Goal: Task Accomplishment & Management: Use online tool/utility

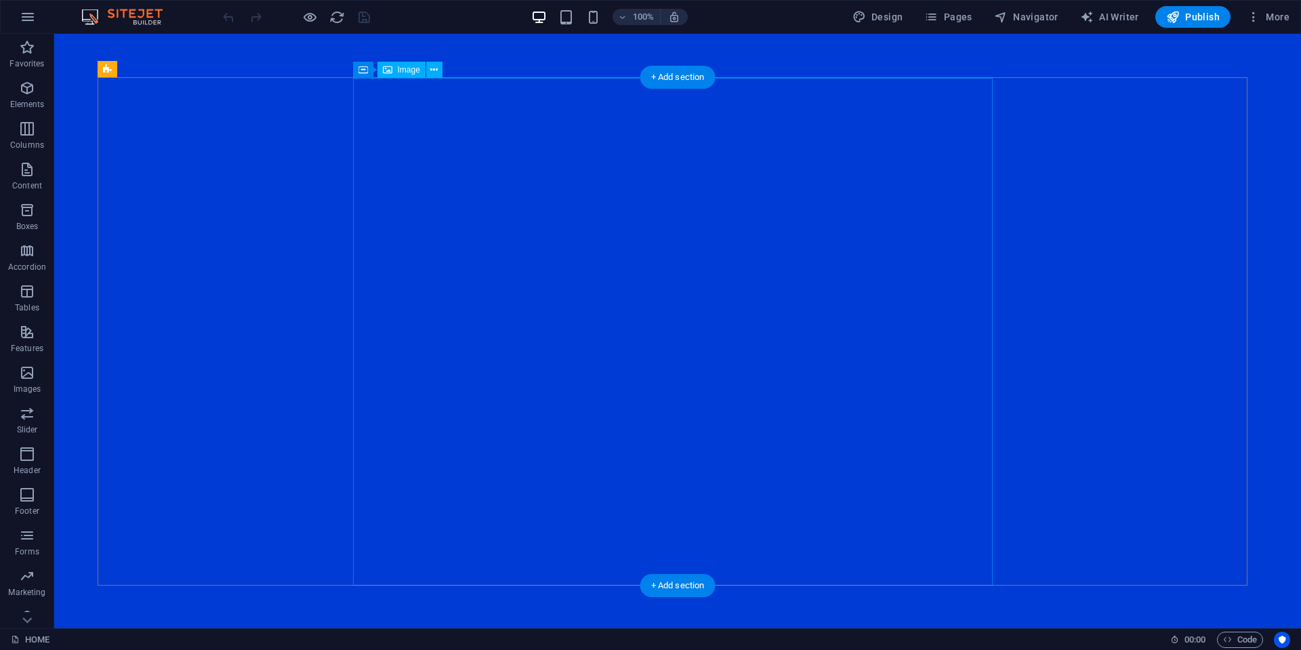
select select "px"
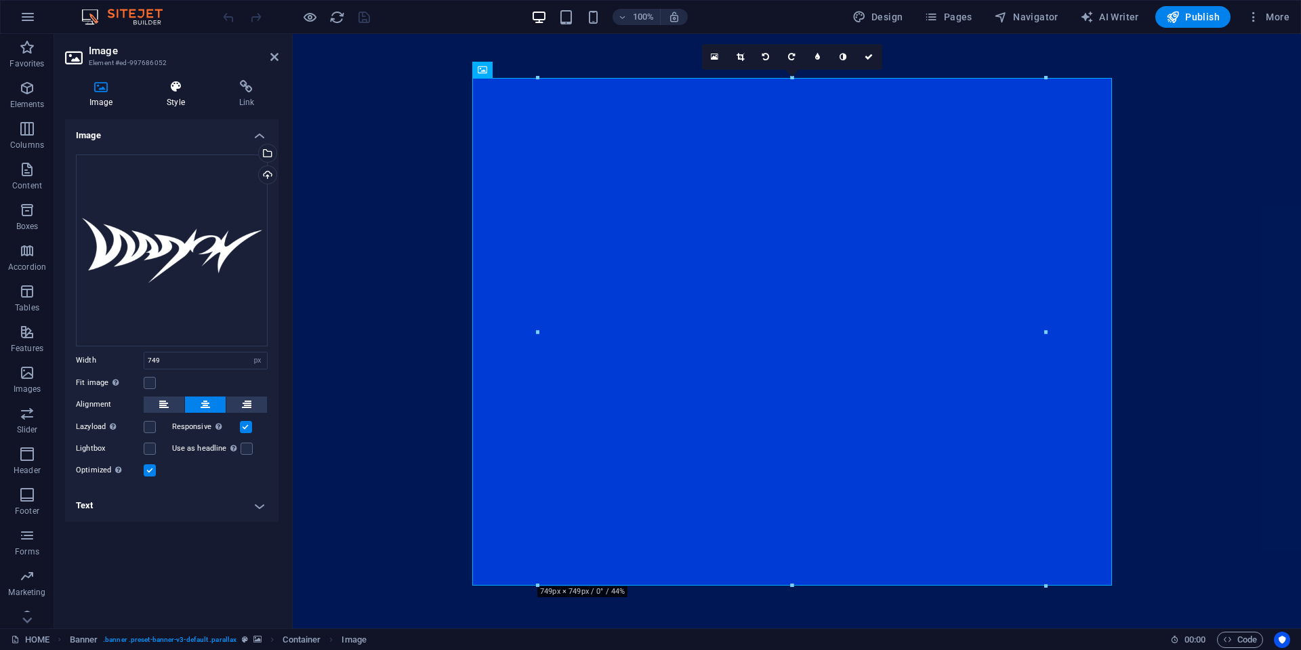
click at [169, 94] on h4 "Style" at bounding box center [178, 94] width 72 height 28
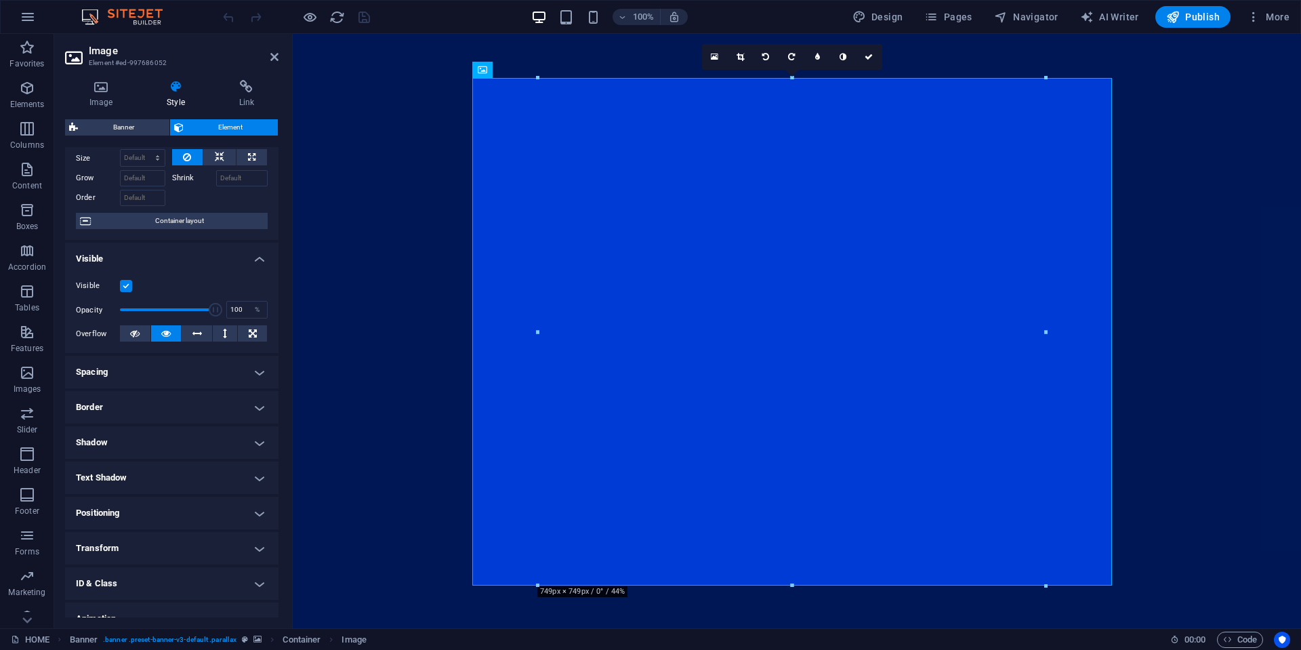
scroll to position [68, 0]
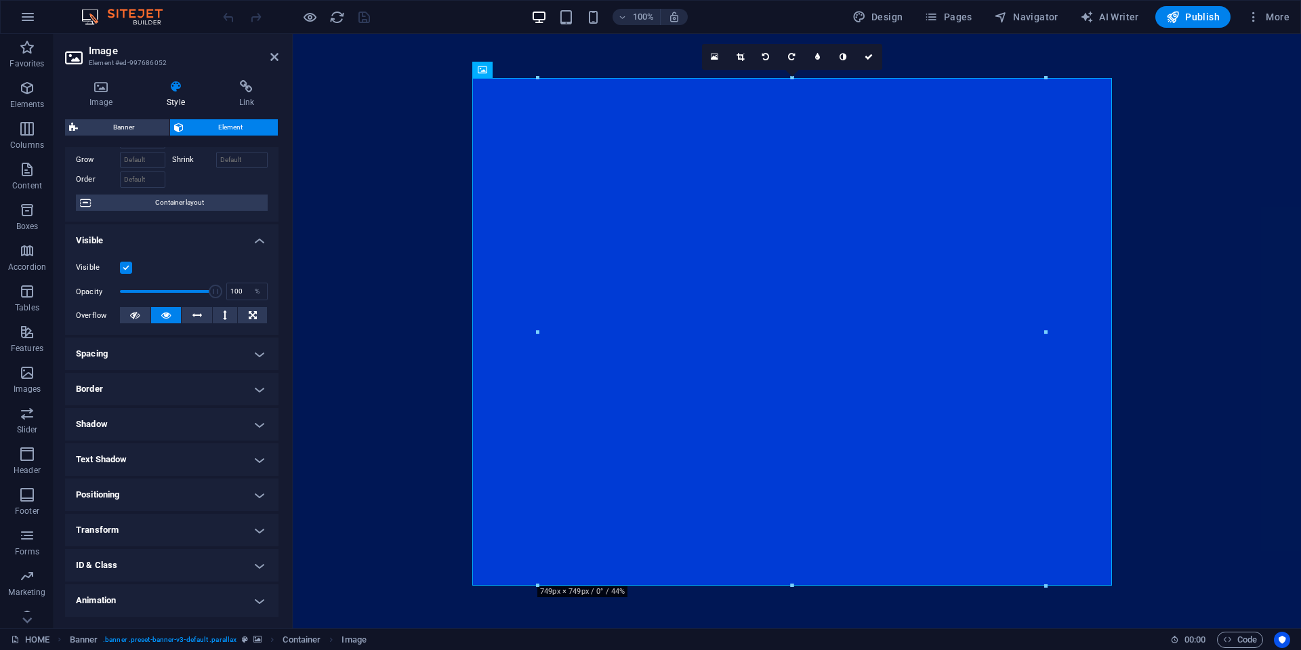
click at [133, 377] on h4 "Border" at bounding box center [171, 389] width 213 height 33
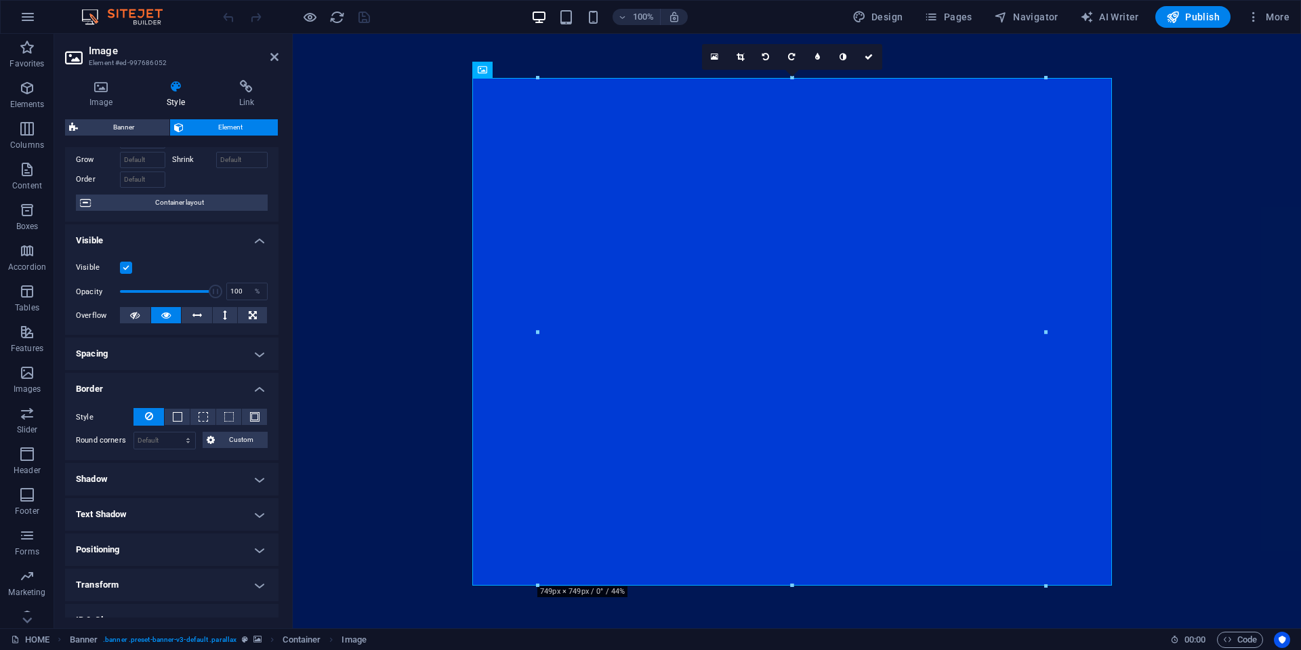
select select "%"
select select "banner"
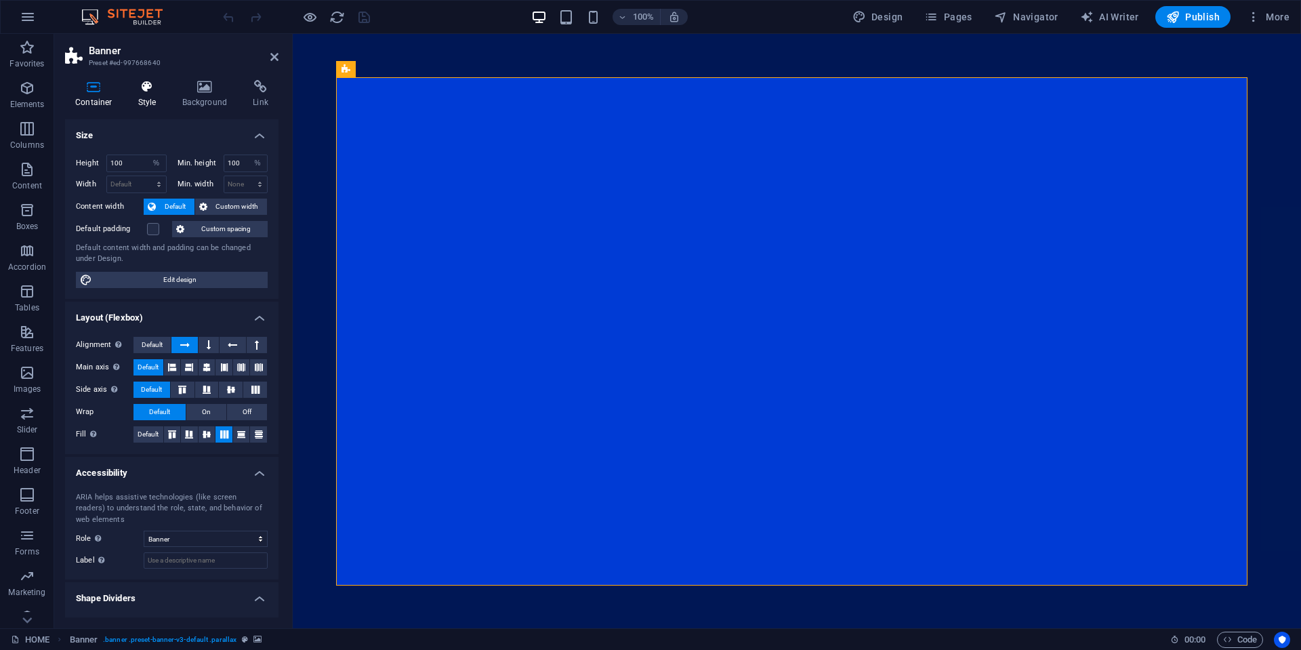
click at [162, 96] on h4 "Style" at bounding box center [150, 94] width 44 height 28
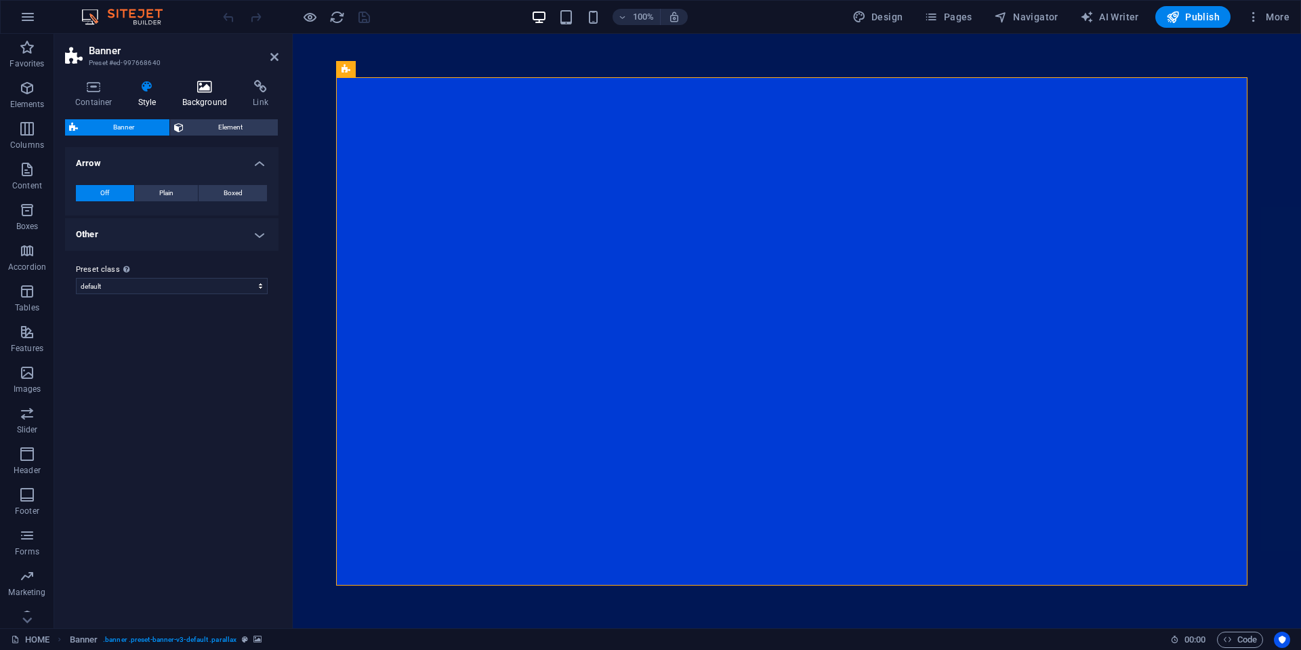
click at [213, 97] on h4 "Background" at bounding box center [207, 94] width 71 height 28
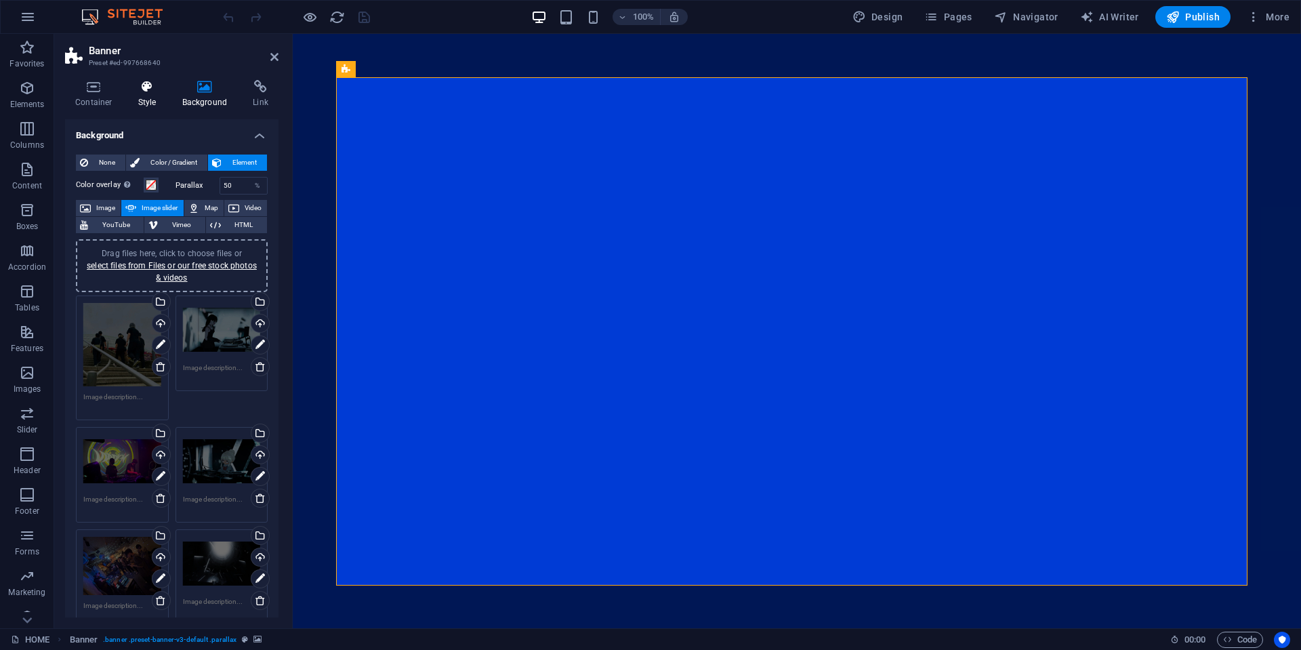
click at [145, 85] on icon at bounding box center [147, 87] width 39 height 14
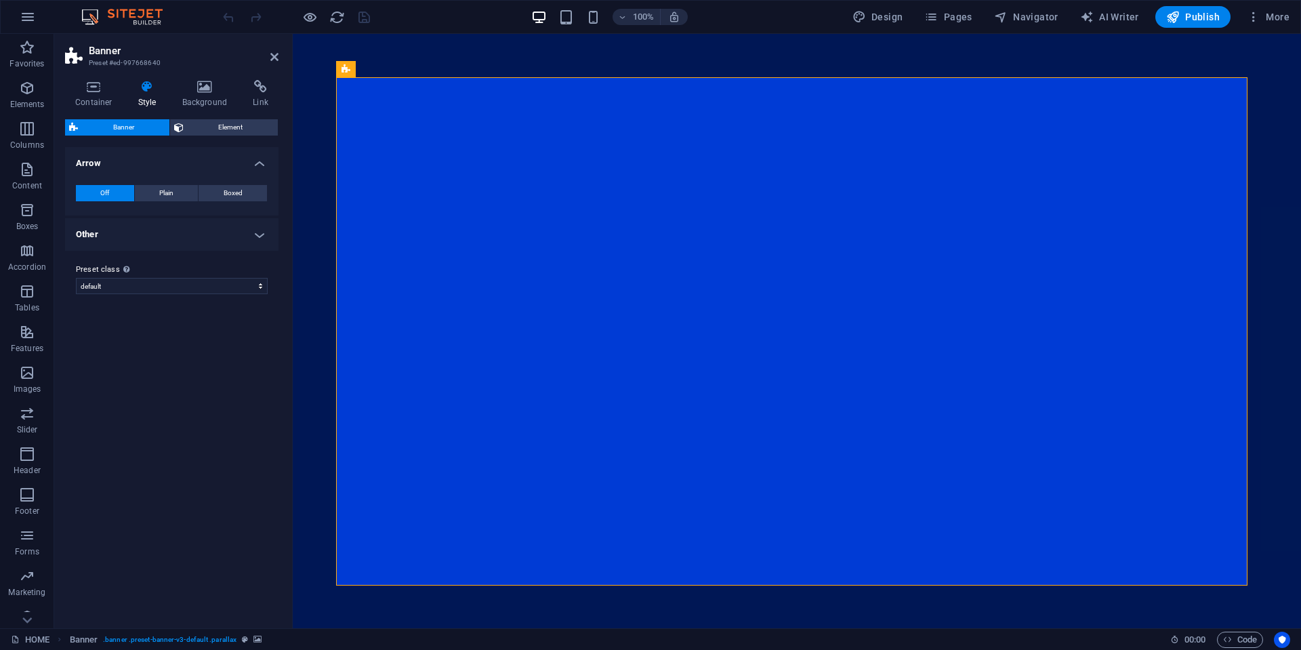
click at [115, 226] on h4 "Other" at bounding box center [171, 234] width 213 height 33
click at [148, 163] on h4 "Arrow" at bounding box center [171, 159] width 213 height 24
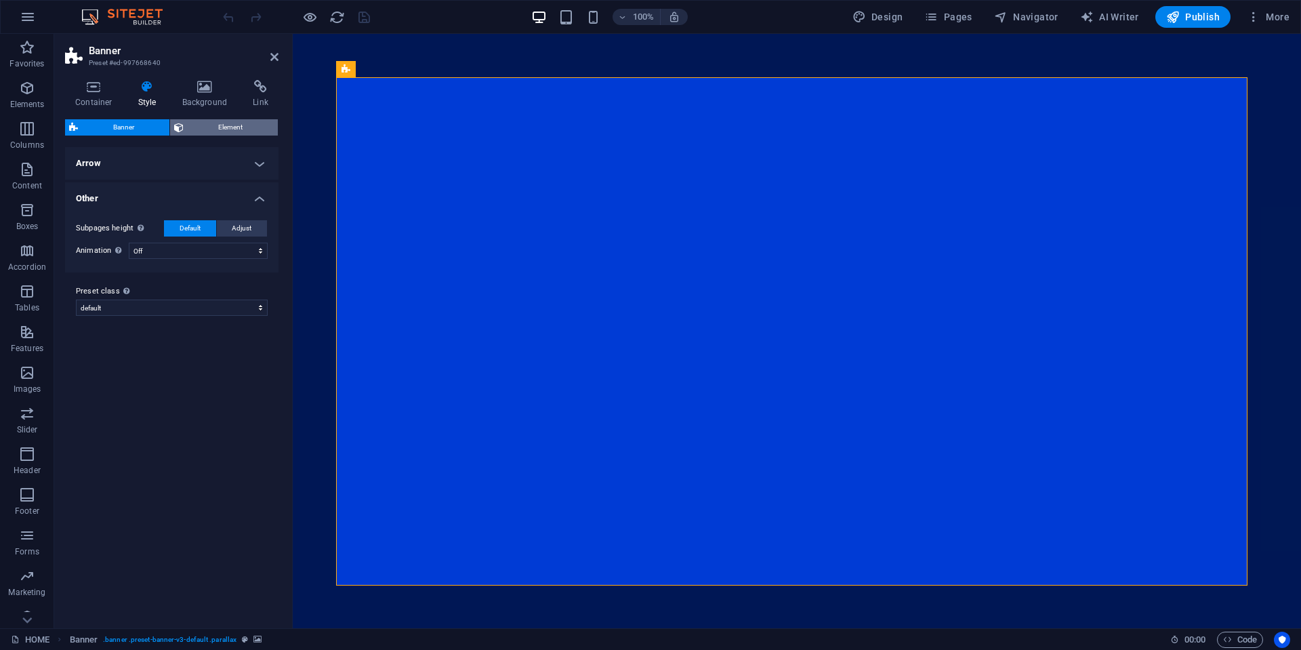
click at [226, 123] on span "Element" at bounding box center [231, 127] width 87 height 16
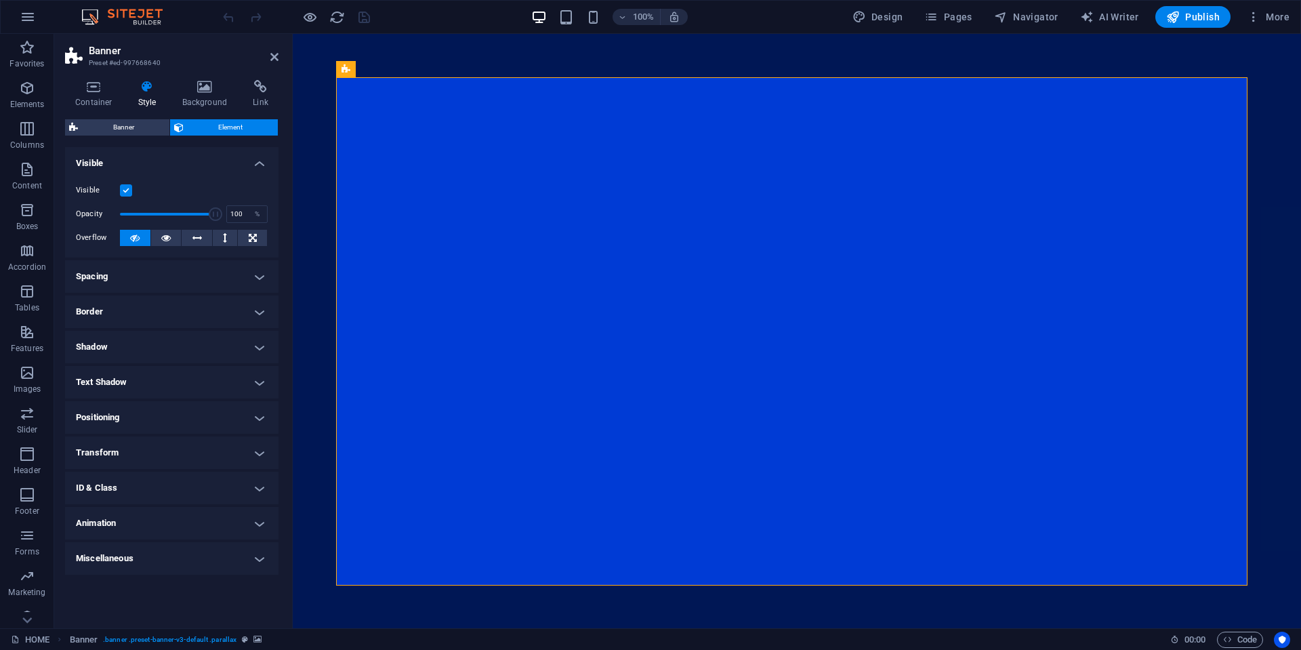
click at [152, 311] on h4 "Border" at bounding box center [171, 311] width 213 height 33
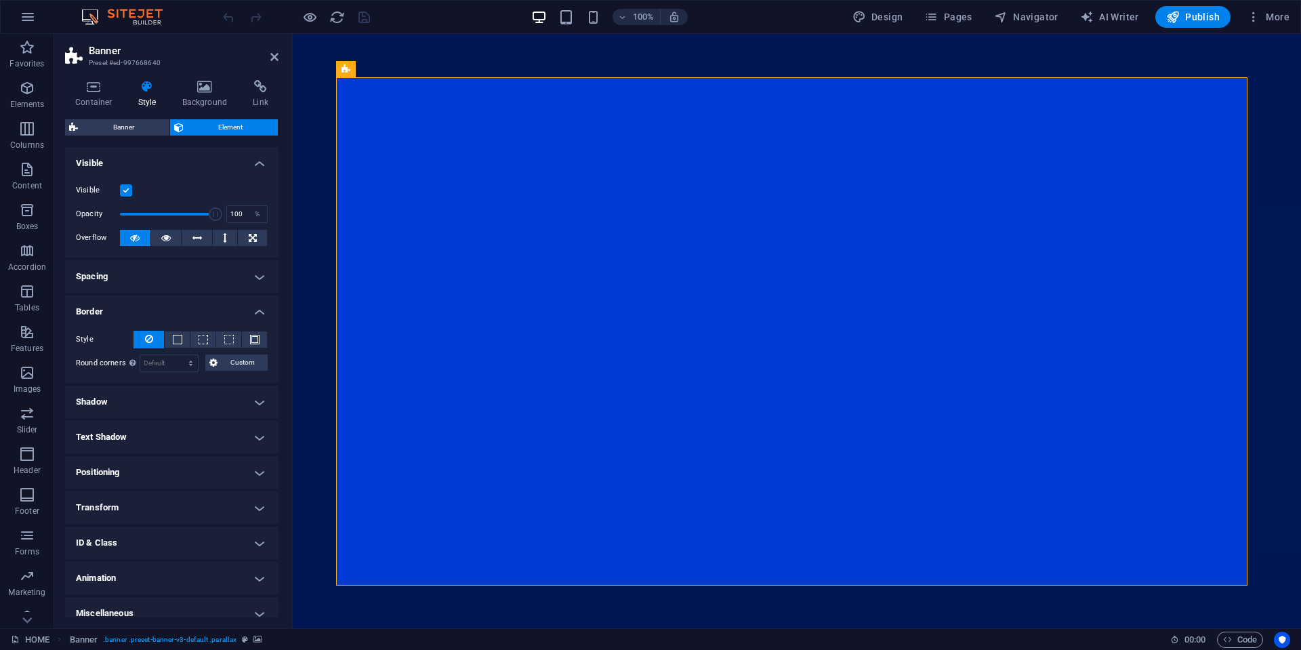
click at [153, 337] on button at bounding box center [148, 340] width 30 height 18
click at [161, 268] on h4 "Spacing" at bounding box center [171, 276] width 213 height 33
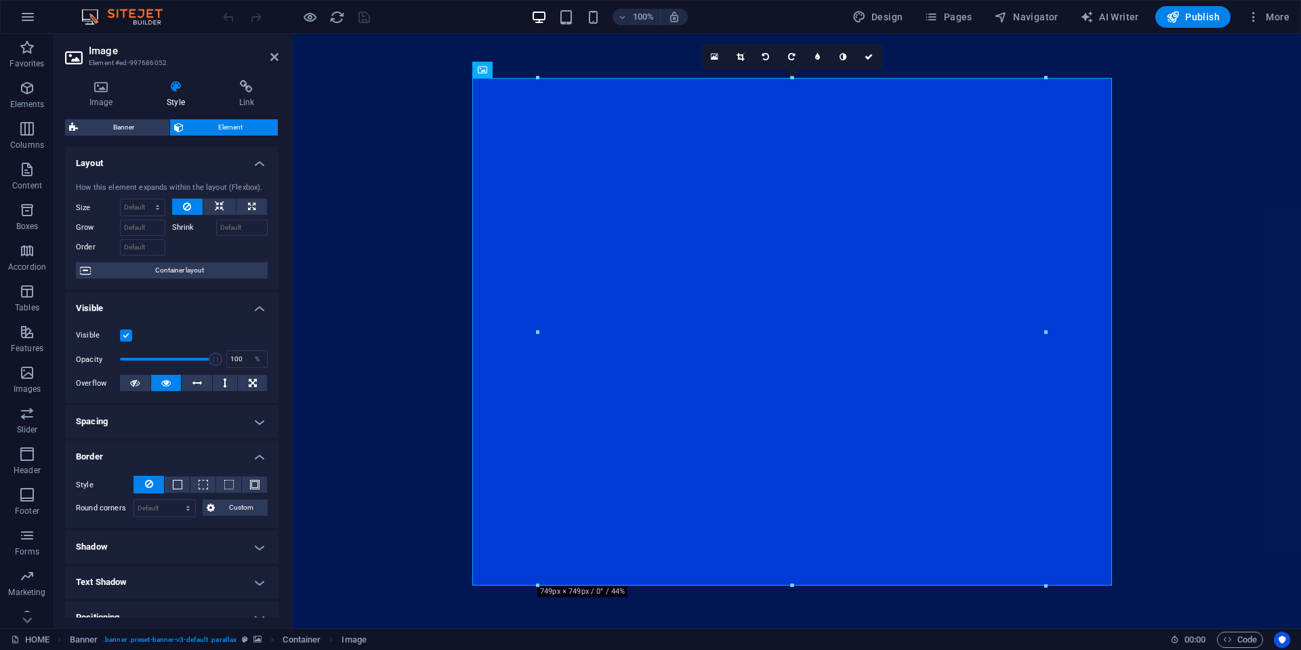
click at [169, 427] on h4 "Spacing" at bounding box center [171, 421] width 213 height 33
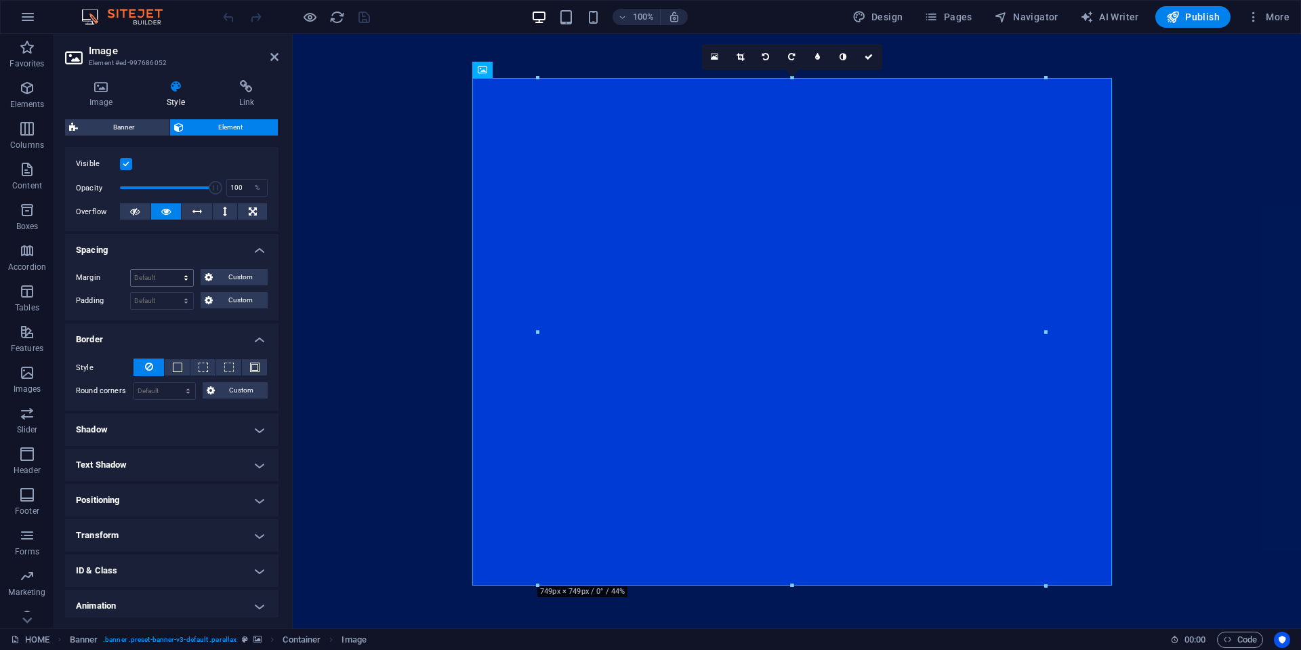
scroll to position [203, 0]
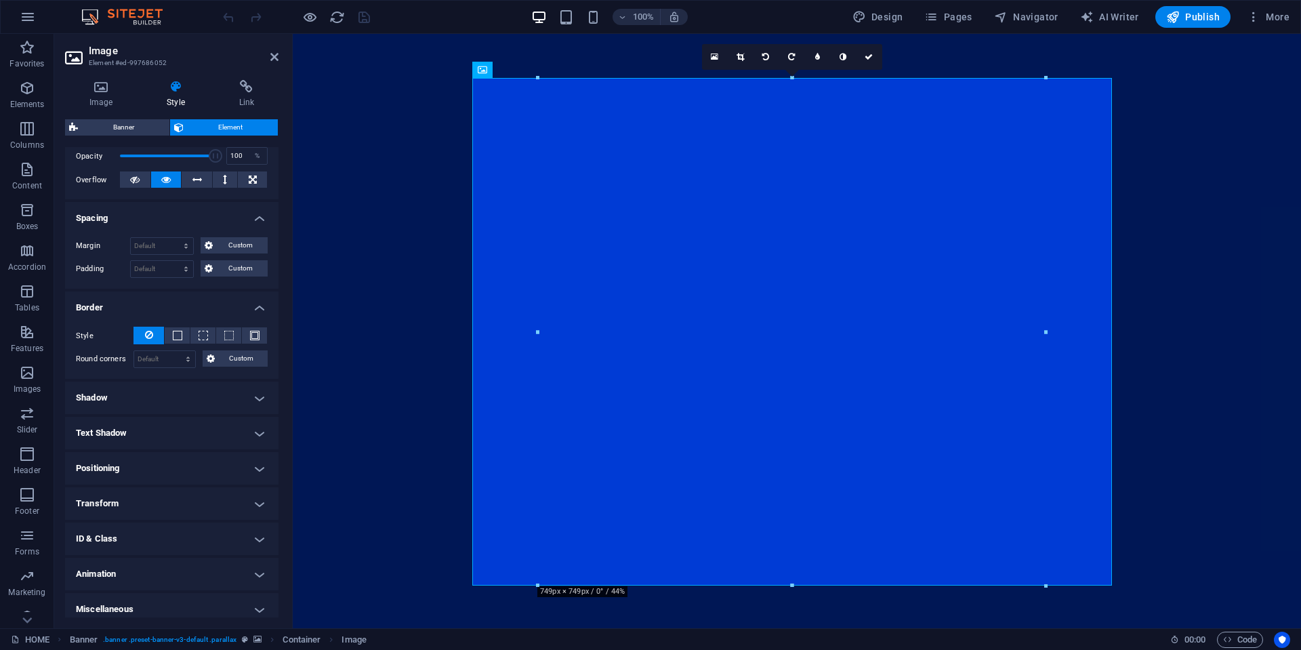
click at [189, 394] on h4 "Shadow" at bounding box center [171, 397] width 213 height 33
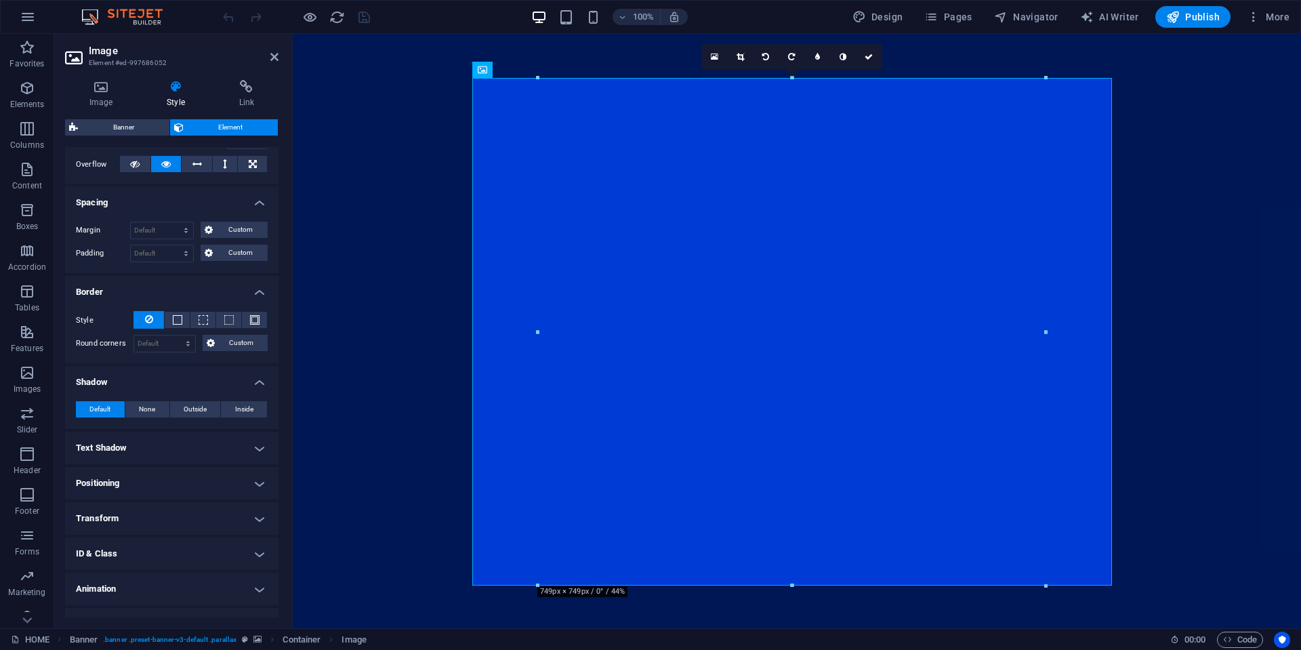
scroll to position [242, 0]
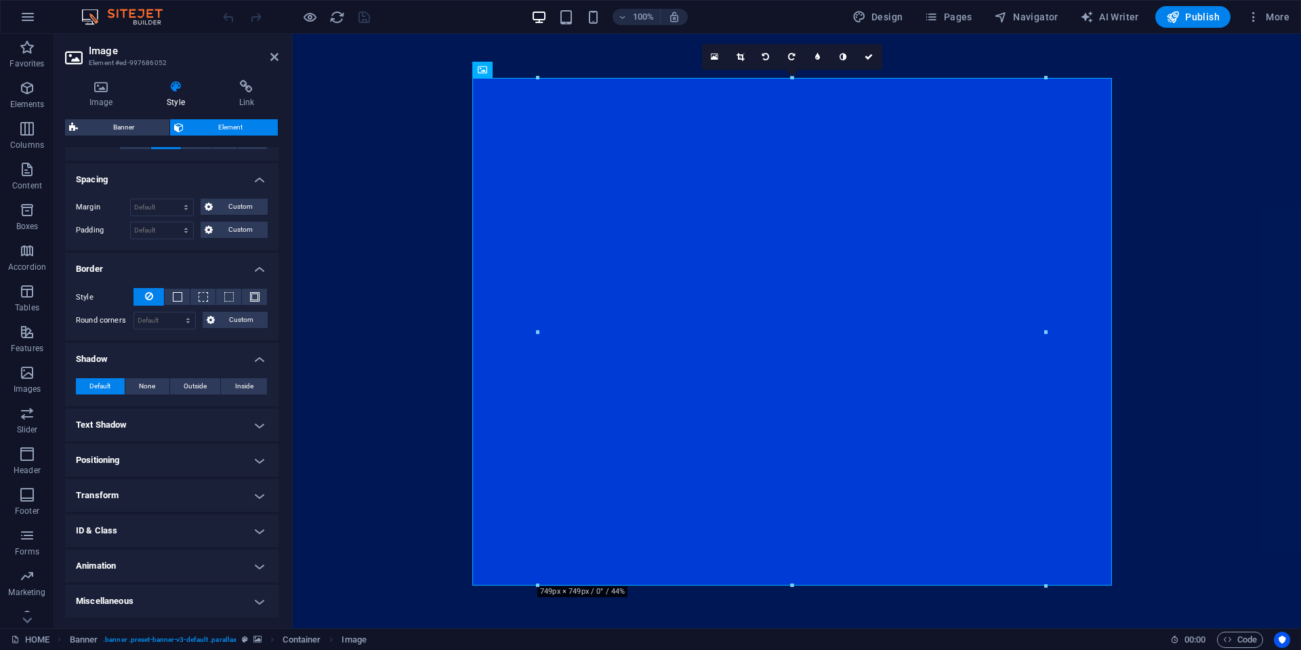
click at [180, 456] on h4 "Positioning" at bounding box center [171, 460] width 213 height 33
click at [138, 540] on h4 "Transform" at bounding box center [171, 542] width 213 height 33
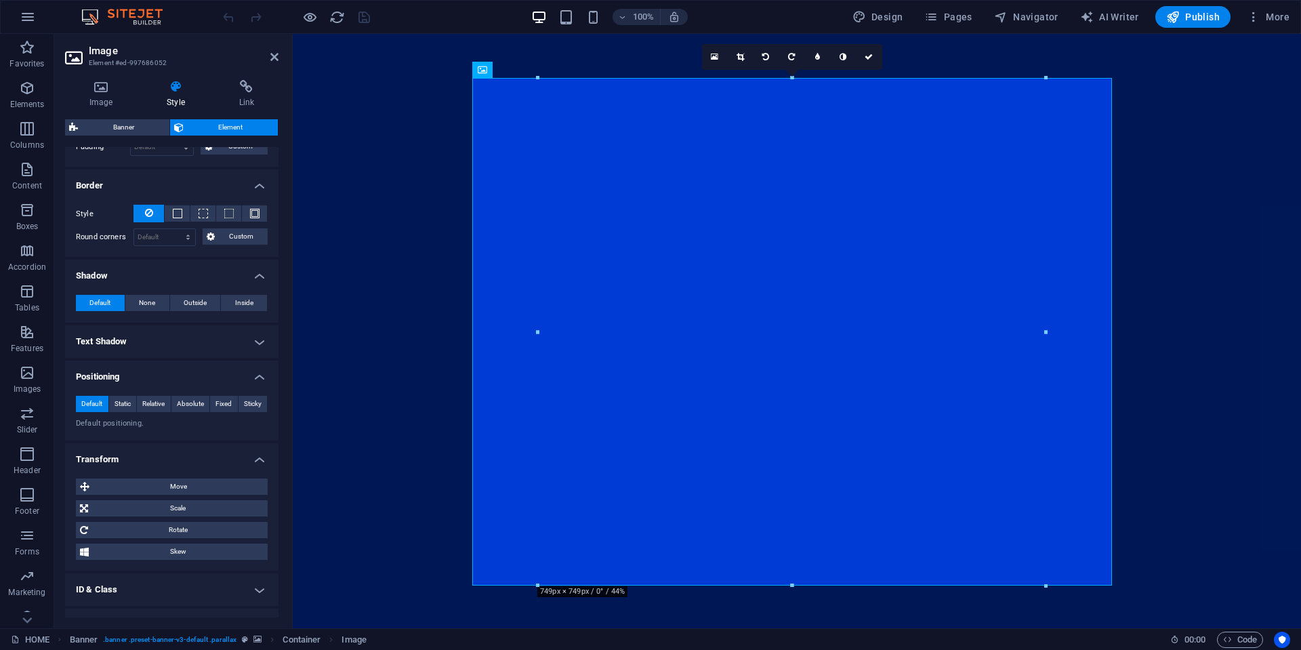
scroll to position [384, 0]
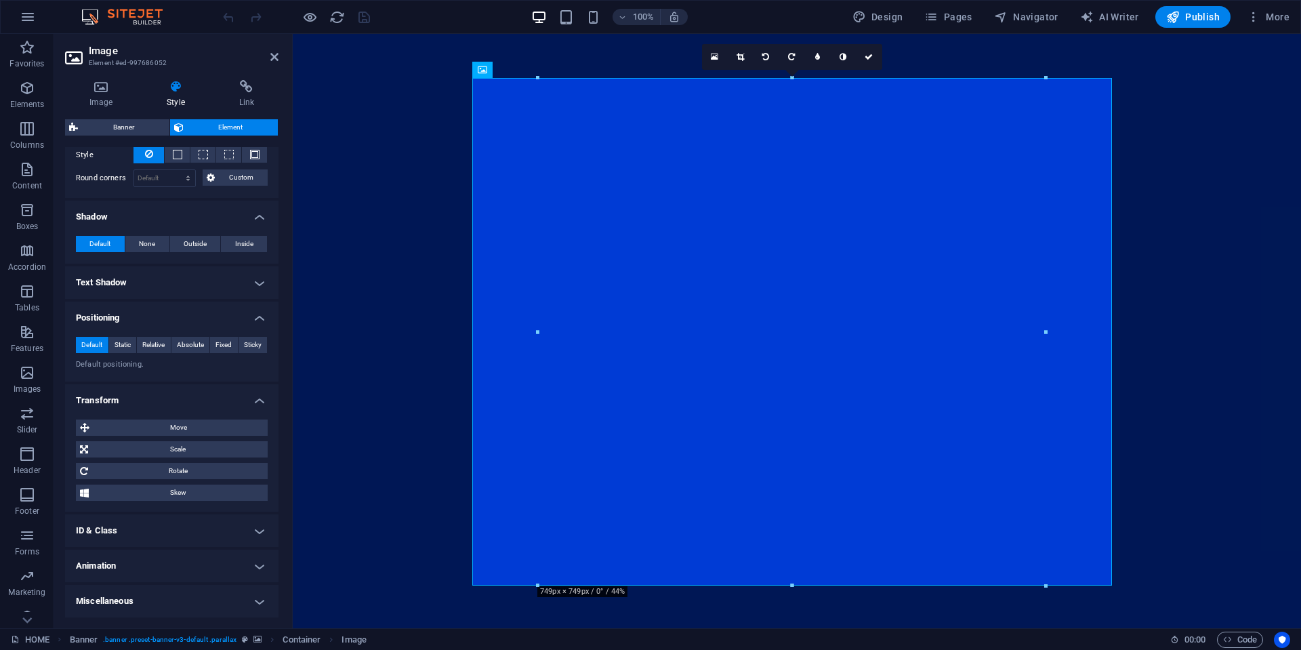
click at [211, 558] on h4 "Animation" at bounding box center [171, 566] width 213 height 33
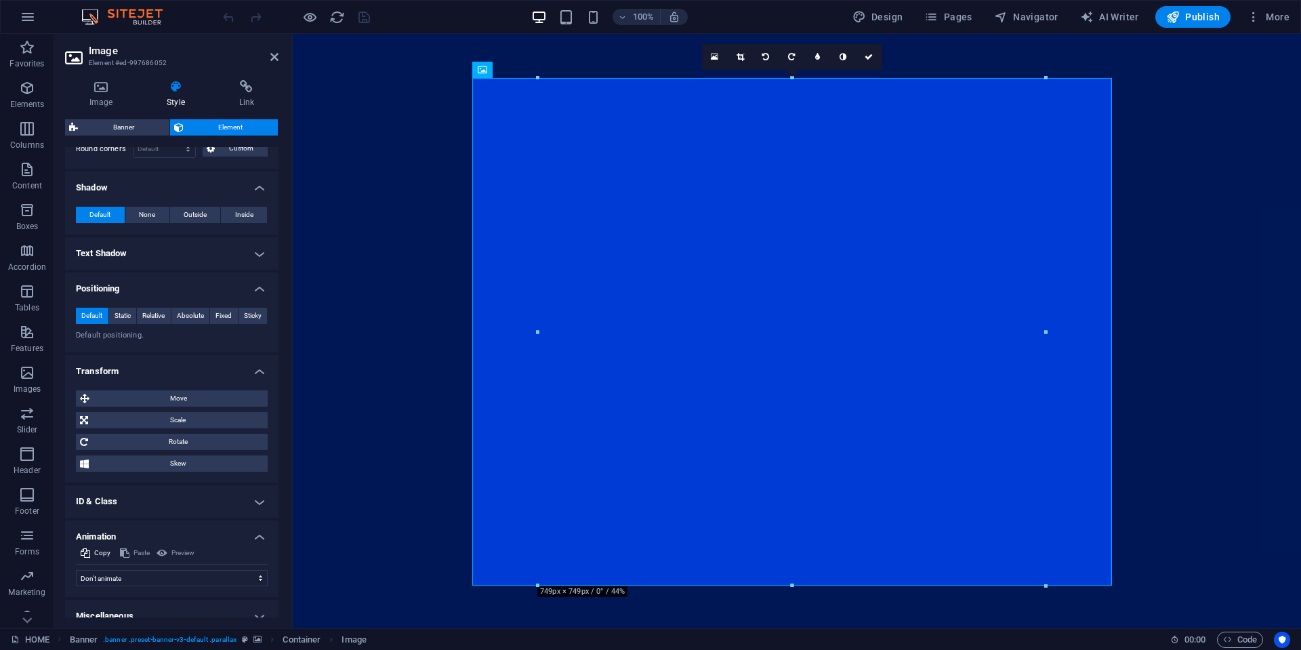
scroll to position [428, 0]
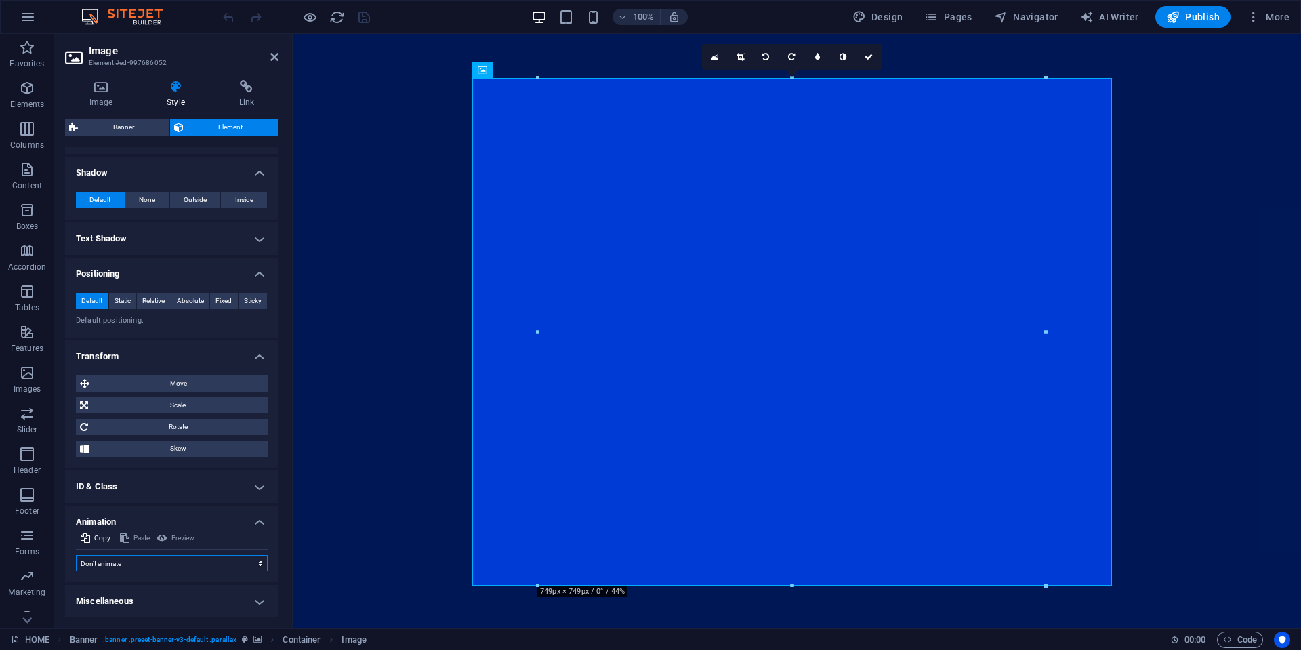
click at [174, 564] on select "Don't animate Show / Hide Slide up/down Zoom in/out Slide left to right Slide r…" at bounding box center [172, 563] width 192 height 16
click at [76, 555] on select "Don't animate Show / Hide Slide up/down Zoom in/out Slide left to right Slide r…" at bounding box center [172, 563] width 192 height 16
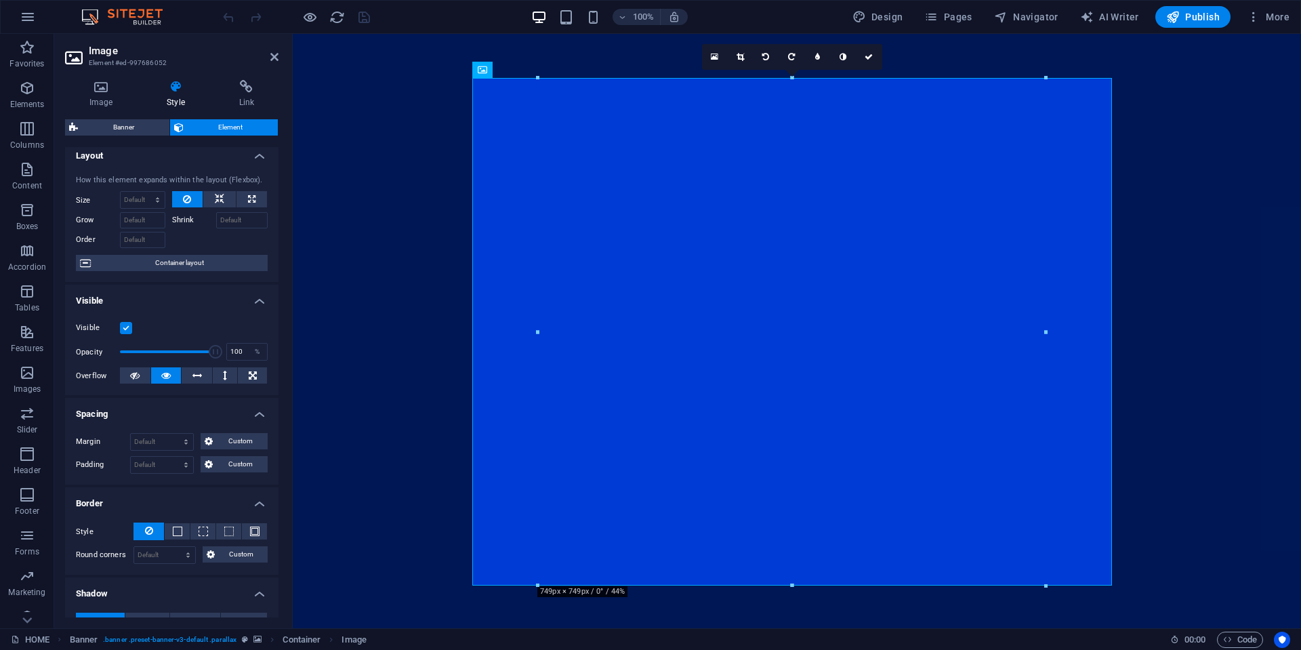
scroll to position [0, 0]
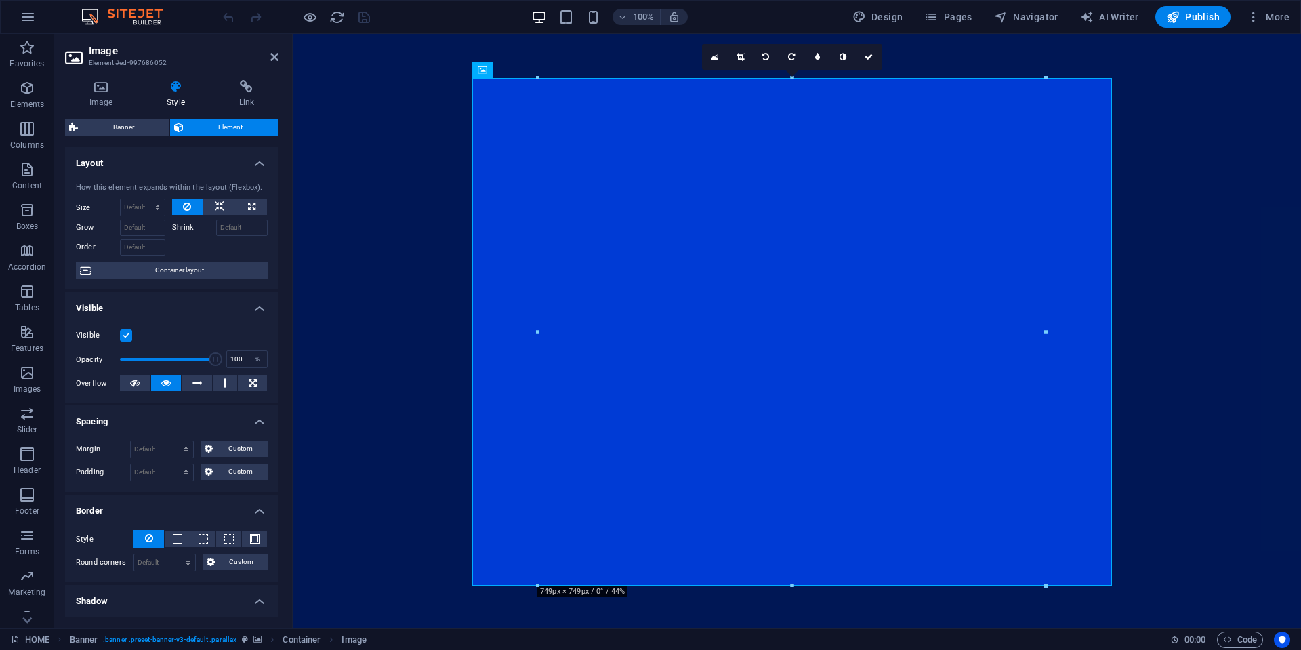
click at [134, 136] on div "Banner Element" at bounding box center [171, 127] width 213 height 17
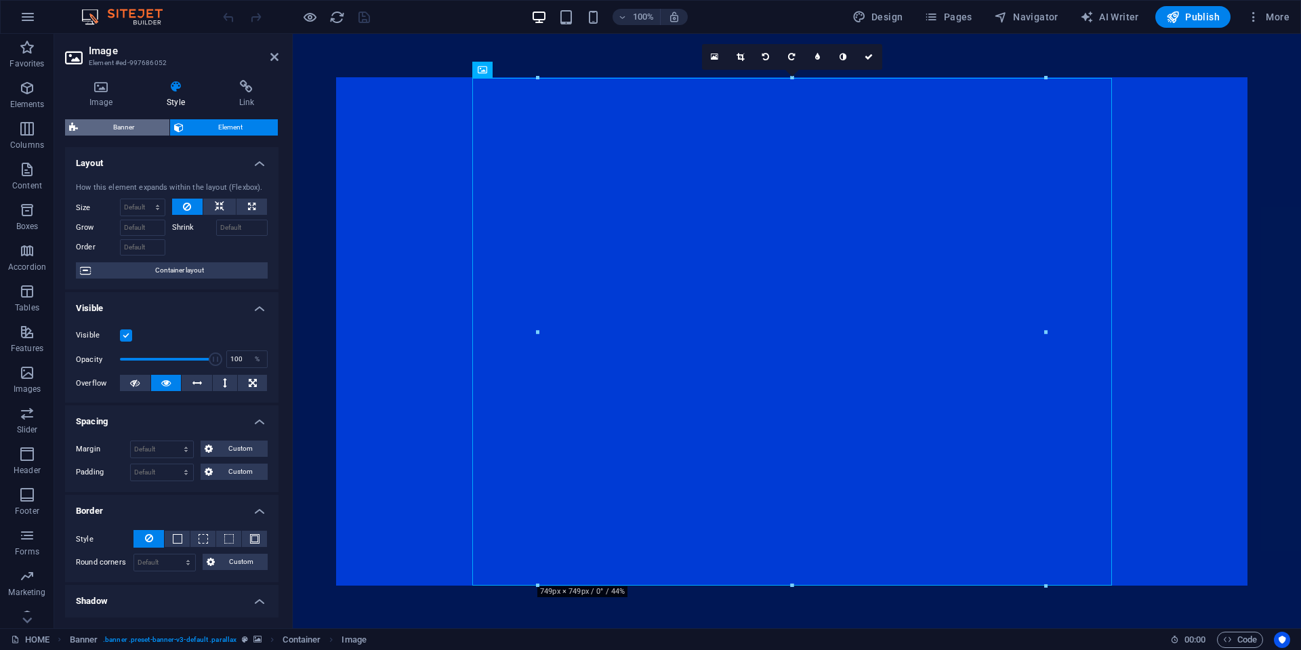
click at [135, 129] on span "Banner" at bounding box center [123, 127] width 83 height 16
select select "%"
select select "banner"
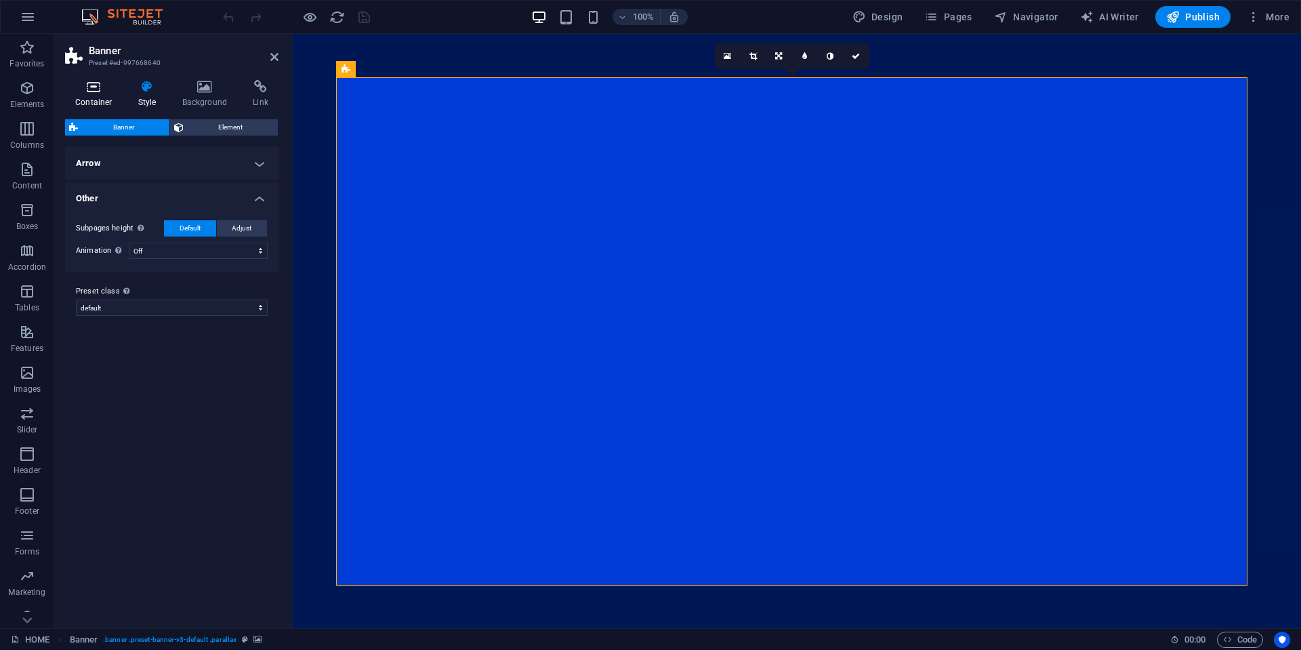
click at [102, 98] on h4 "Container" at bounding box center [96, 94] width 63 height 28
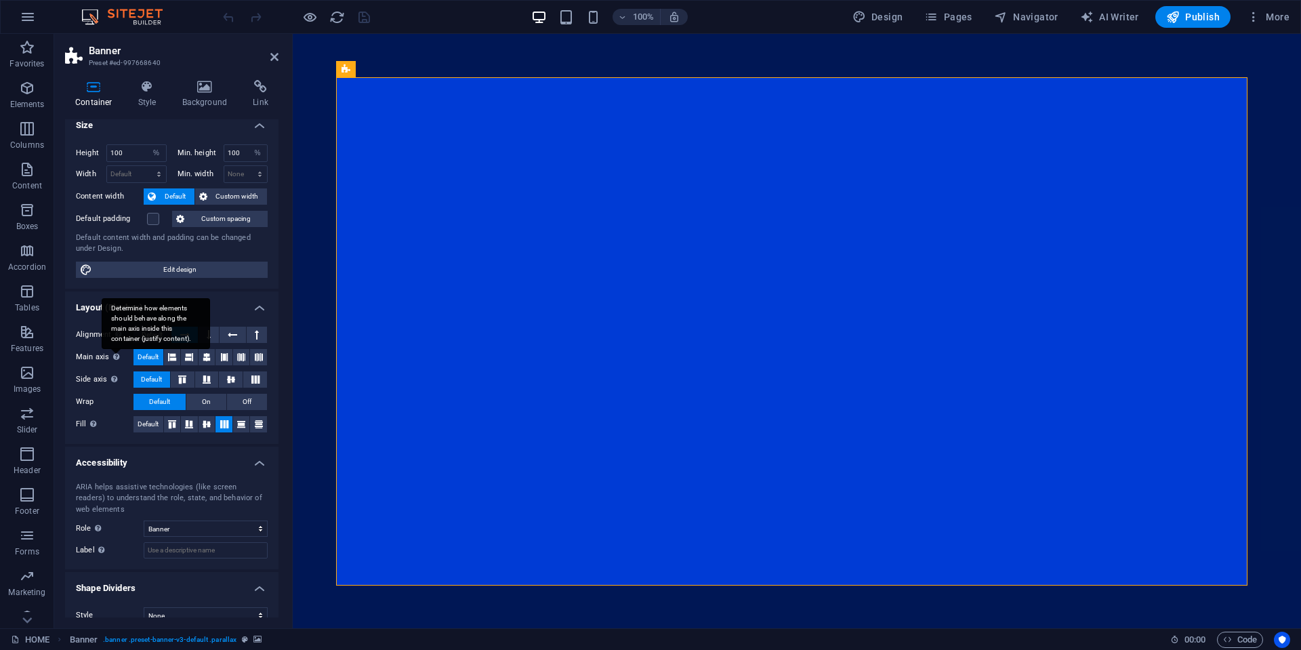
scroll to position [27, 0]
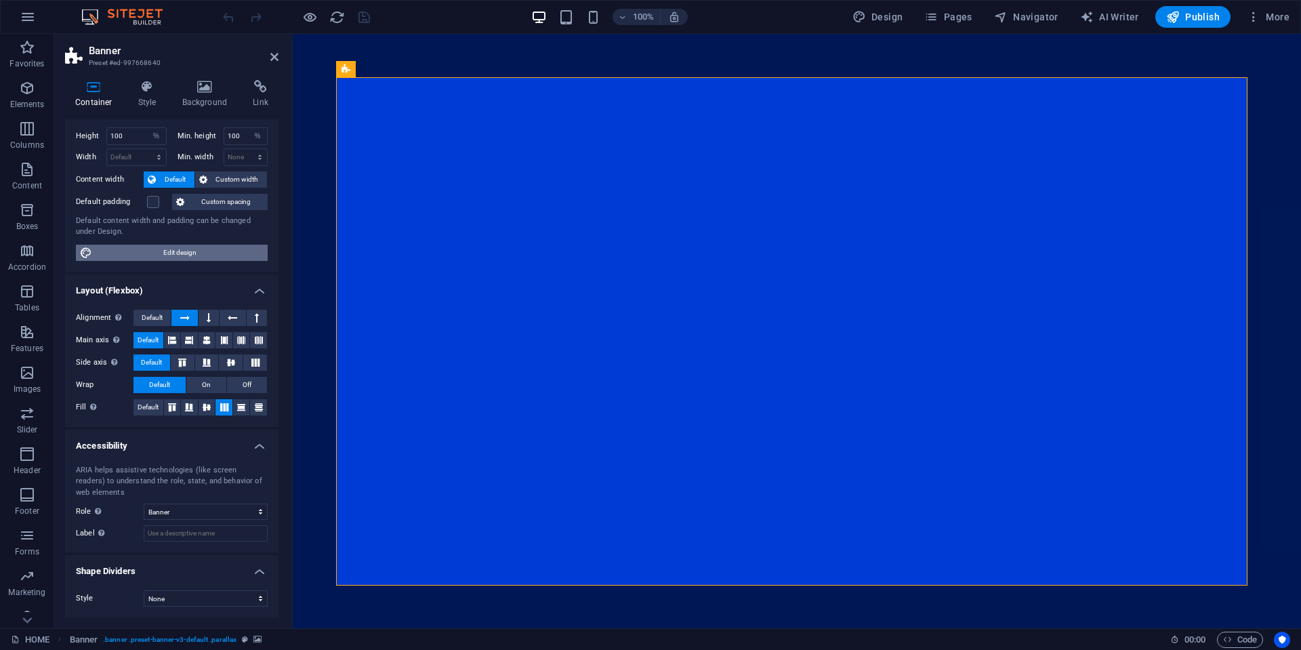
click at [190, 252] on span "Edit design" at bounding box center [179, 253] width 167 height 16
select select "ease-in-out"
select select "rem"
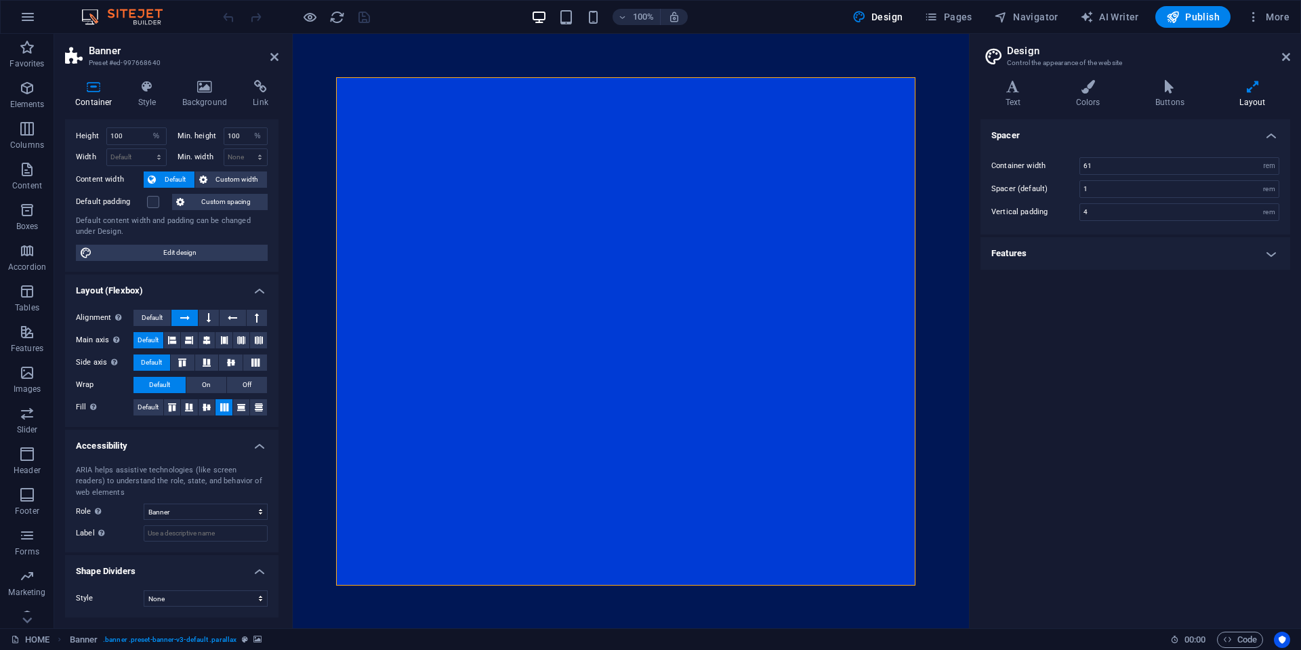
click at [1106, 256] on h4 "Features" at bounding box center [1135, 253] width 310 height 33
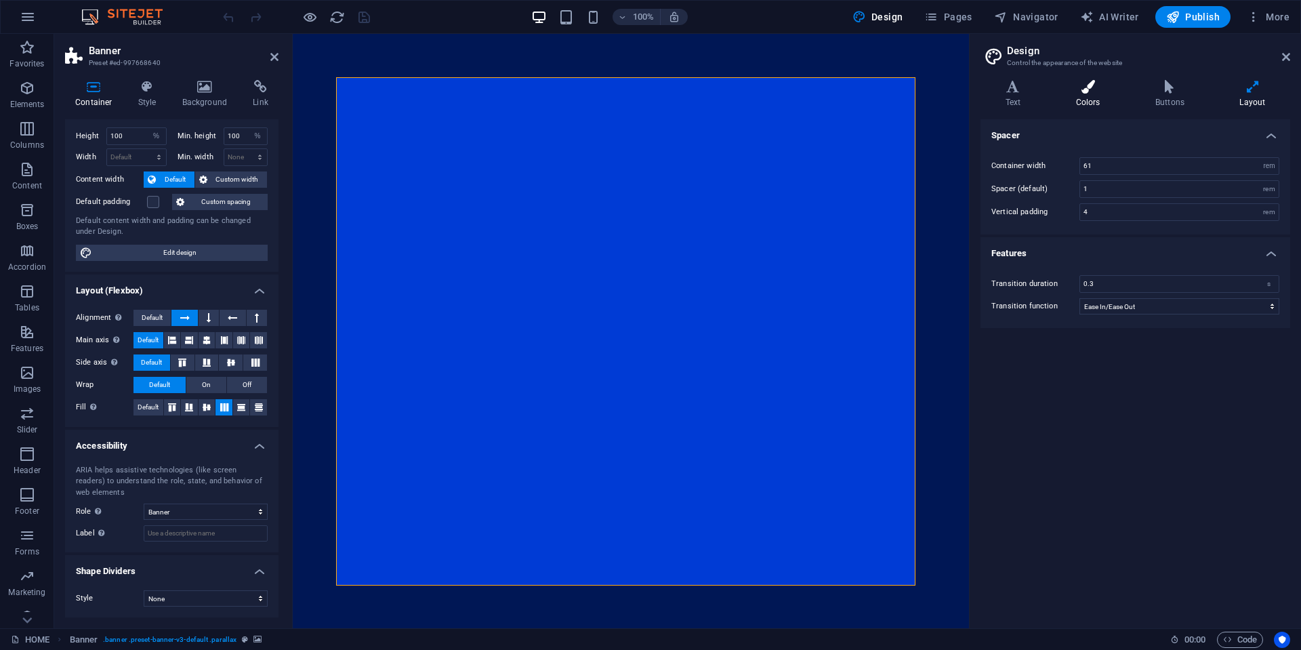
click at [1098, 91] on icon at bounding box center [1088, 87] width 74 height 14
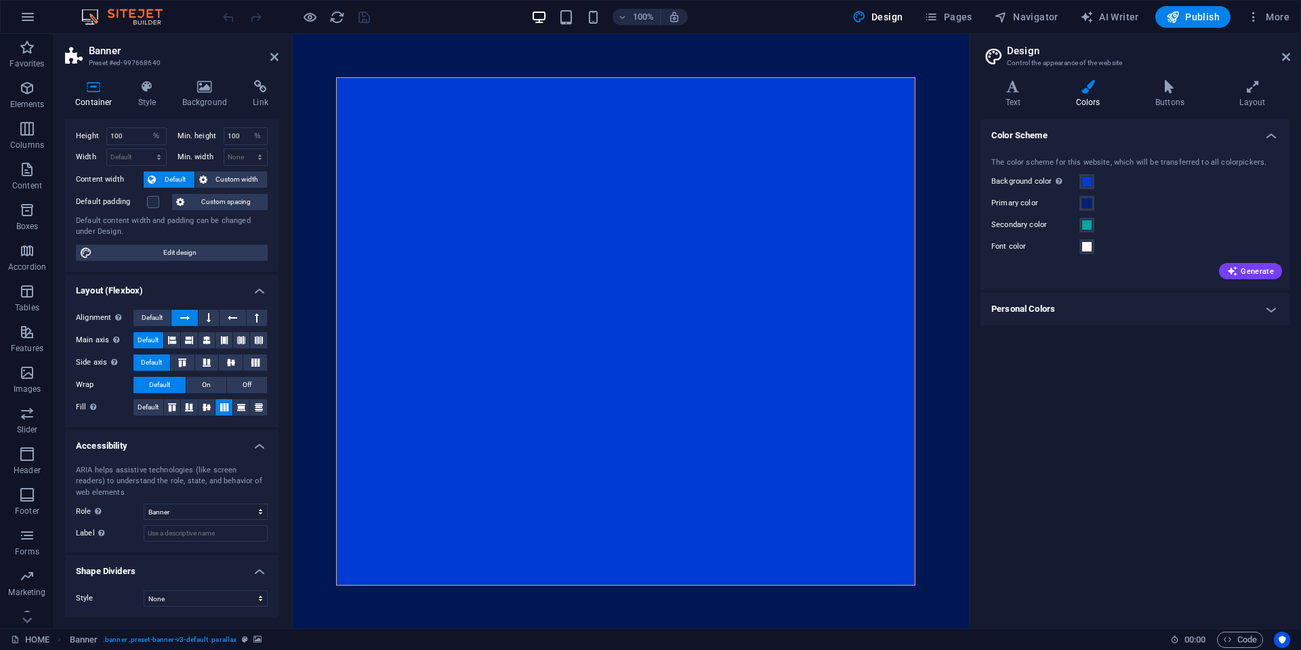
click at [1115, 306] on h4 "Personal Colors" at bounding box center [1135, 309] width 310 height 33
click at [1172, 91] on icon at bounding box center [1169, 87] width 79 height 14
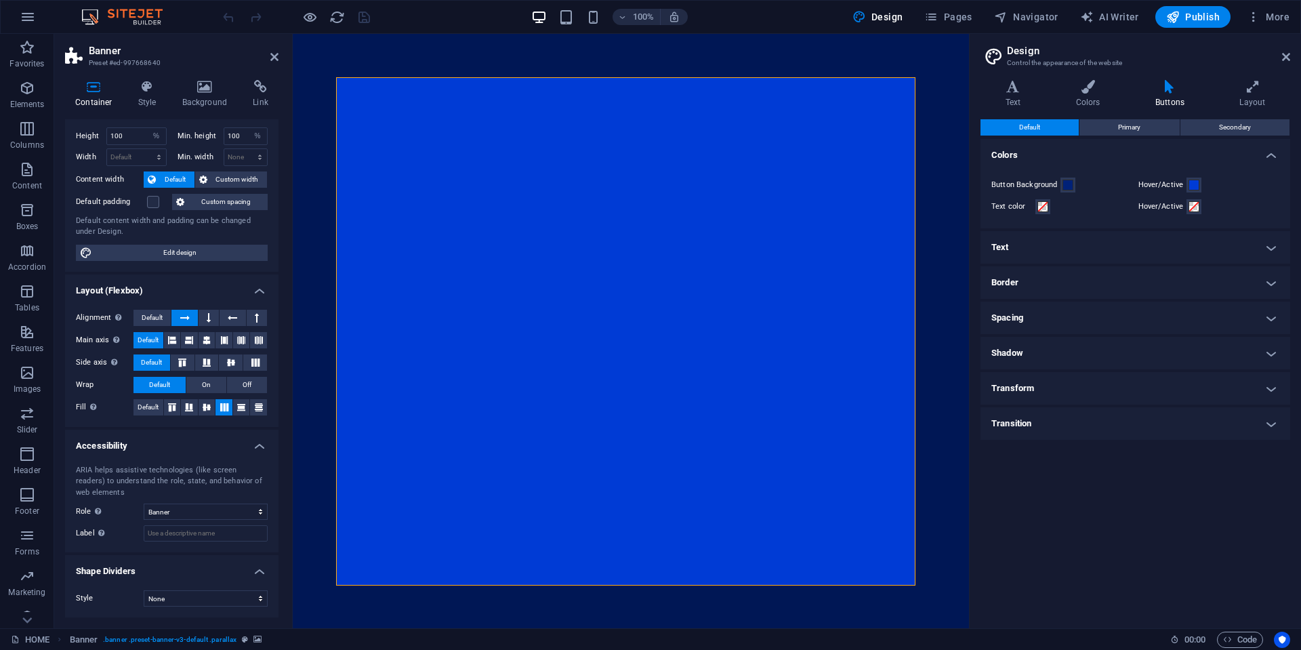
click at [1050, 285] on h4 "Border" at bounding box center [1135, 282] width 310 height 33
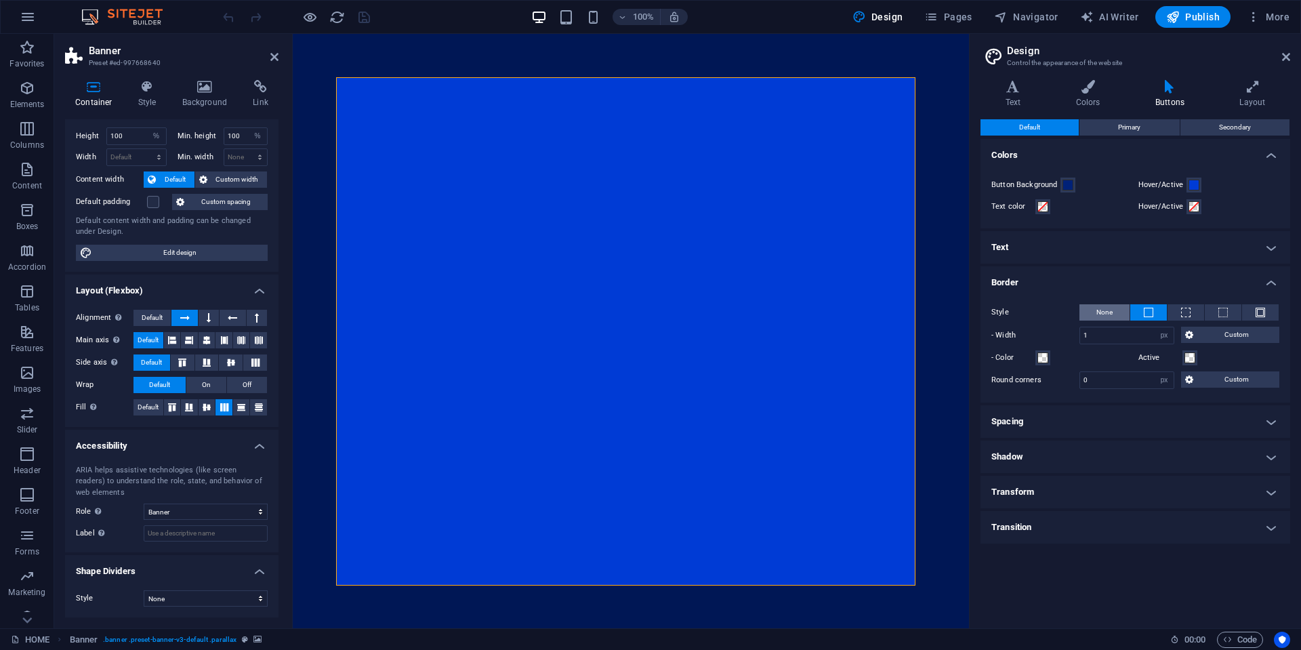
click at [1113, 314] on button "None" at bounding box center [1104, 312] width 50 height 16
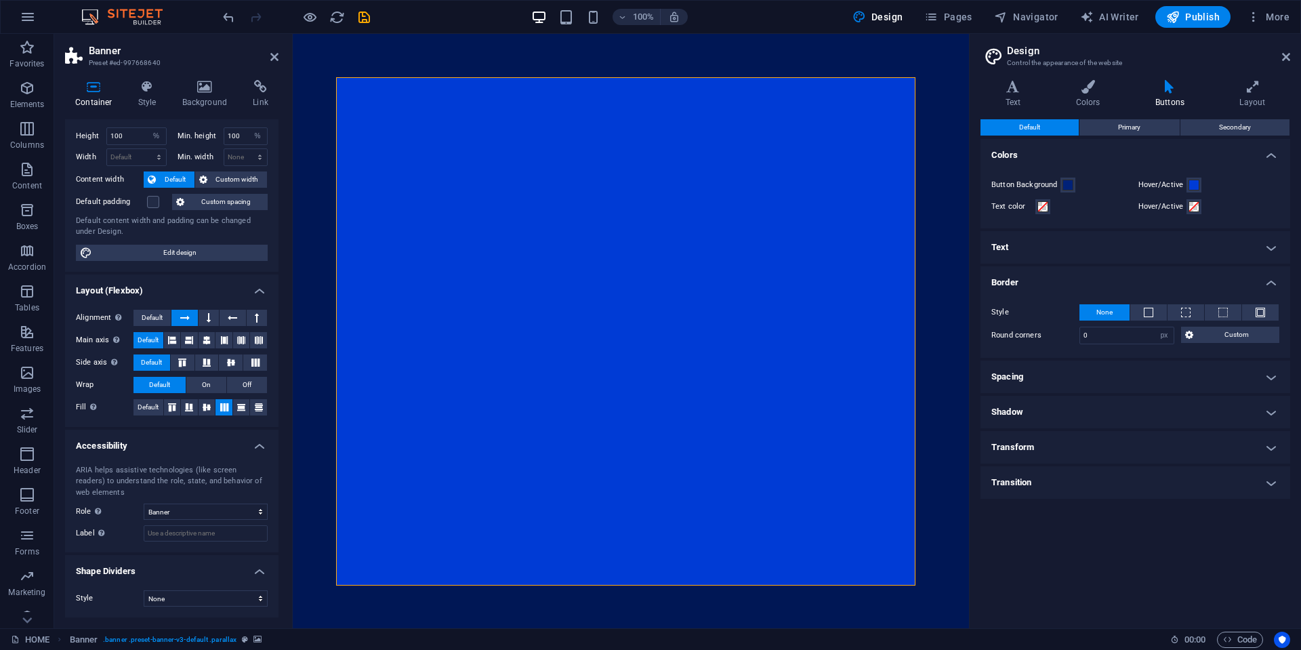
click at [1282, 58] on icon at bounding box center [1286, 56] width 8 height 11
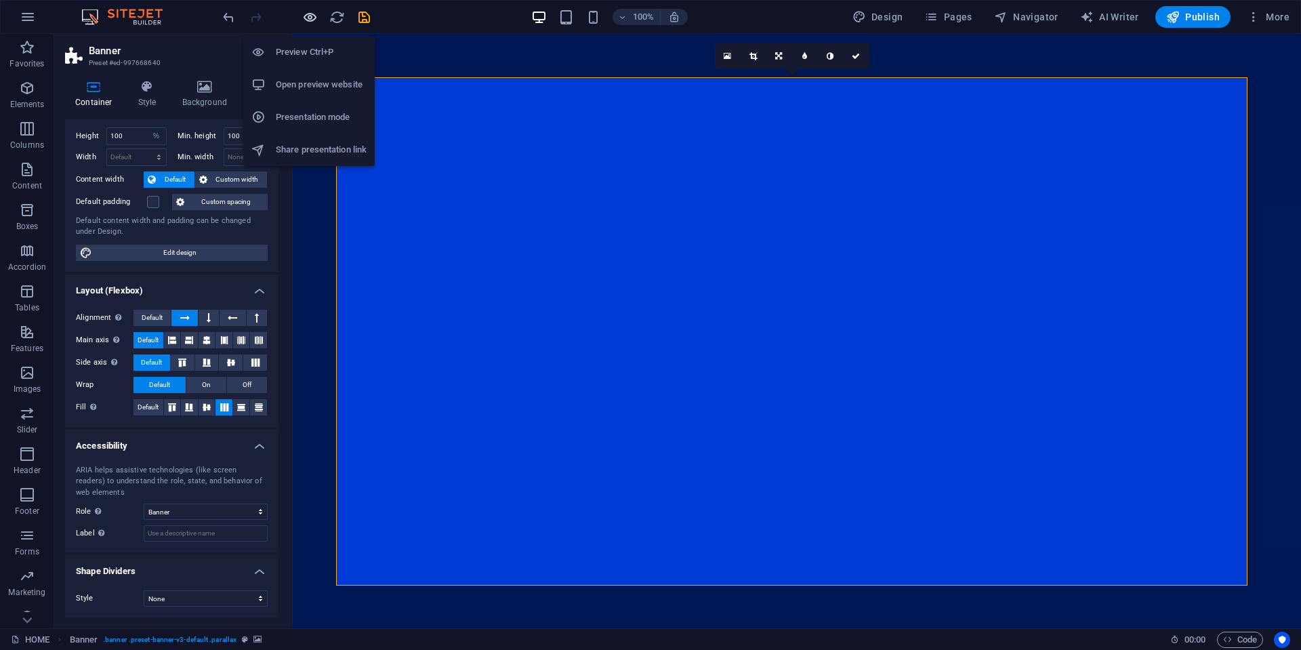
click at [304, 18] on icon "button" at bounding box center [310, 17] width 16 height 16
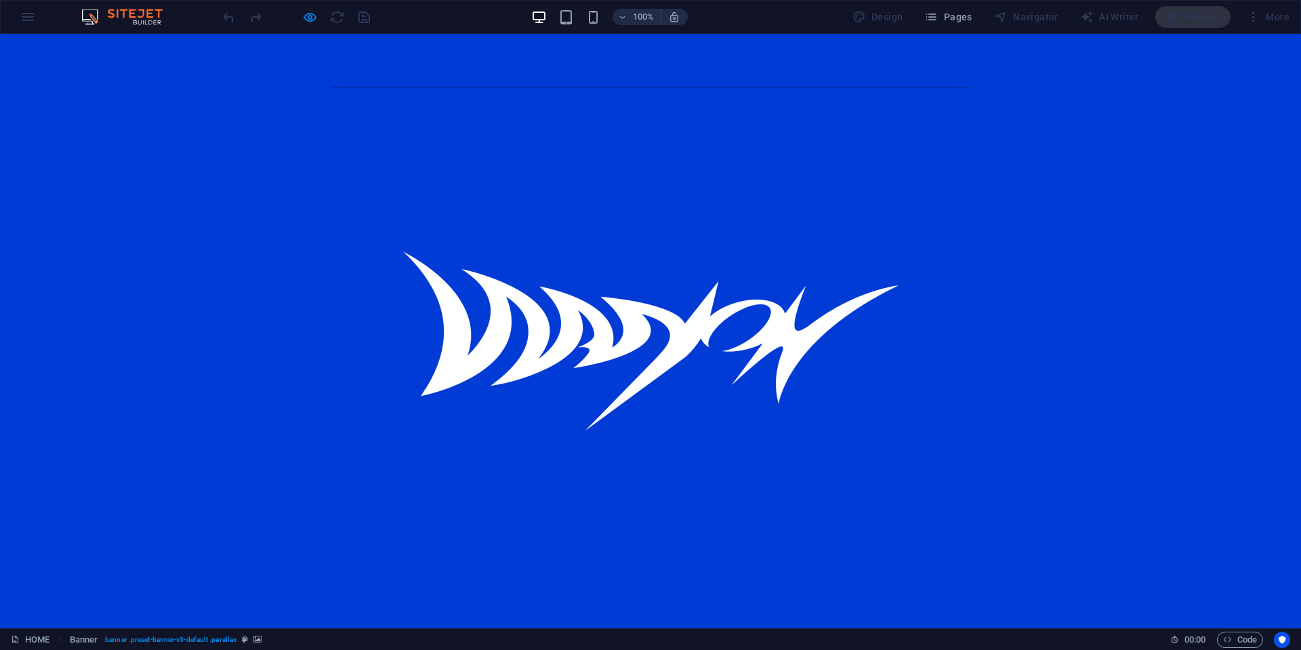
scroll to position [0, 0]
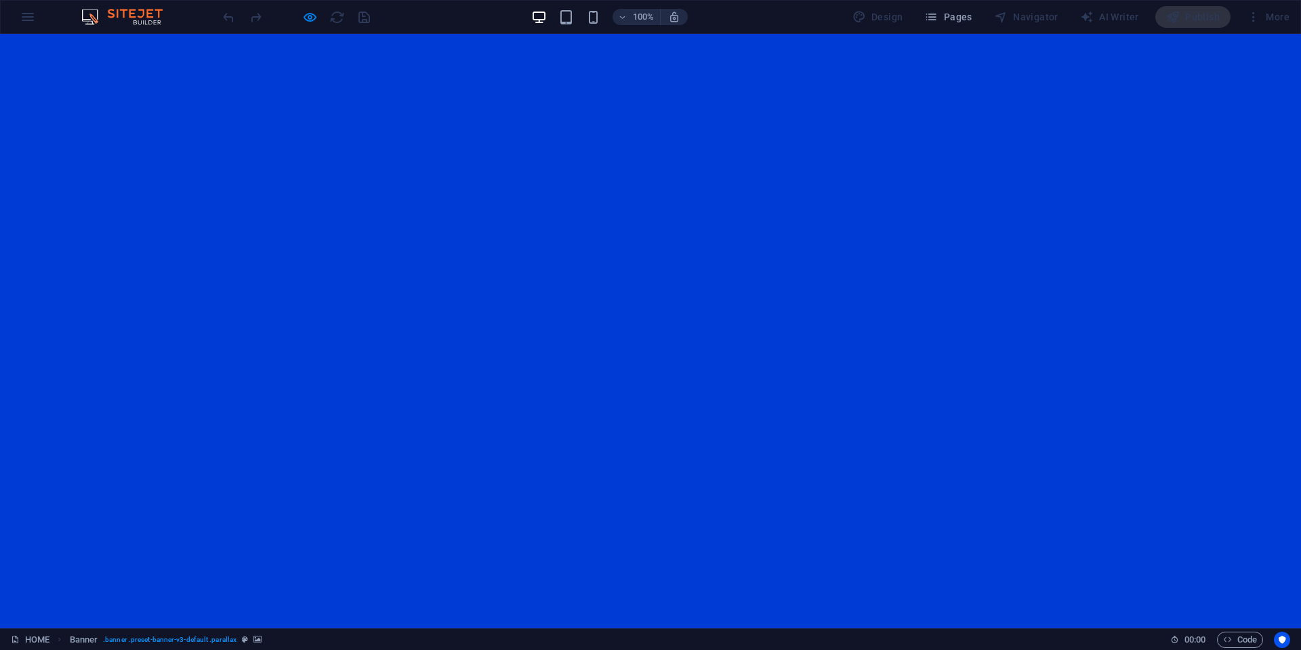
drag, startPoint x: 798, startPoint y: 66, endPoint x: 703, endPoint y: 148, distance: 125.9
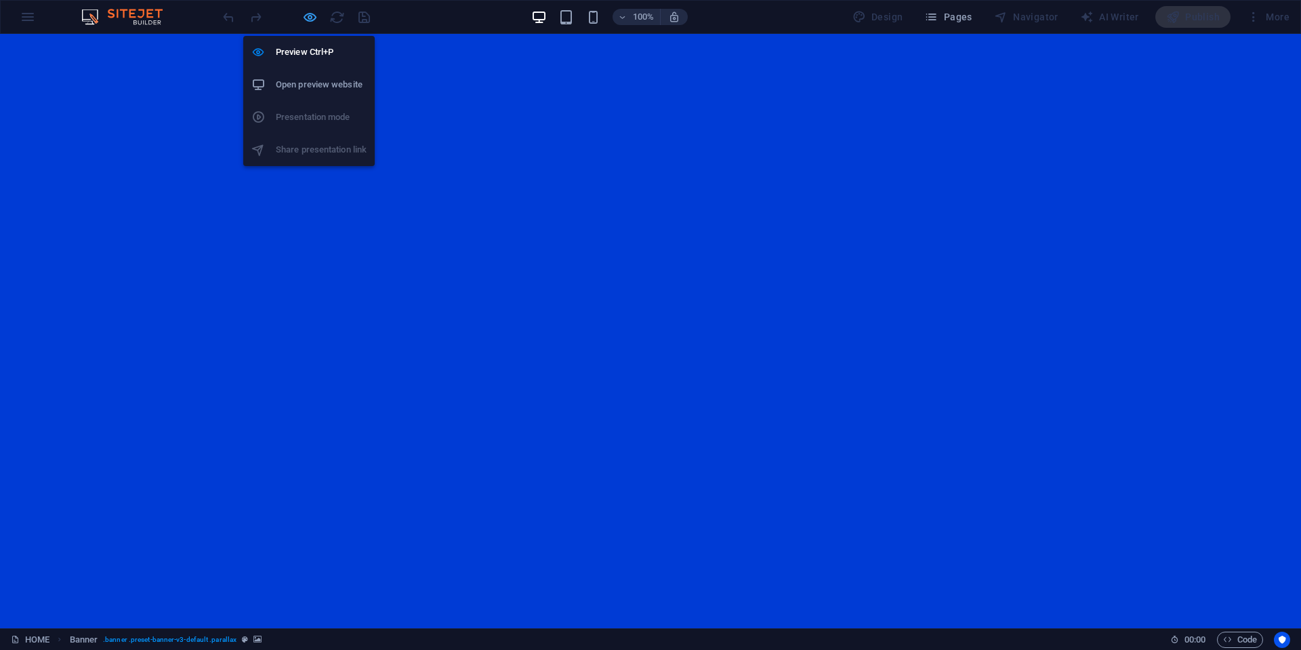
click at [306, 15] on icon "button" at bounding box center [310, 17] width 16 height 16
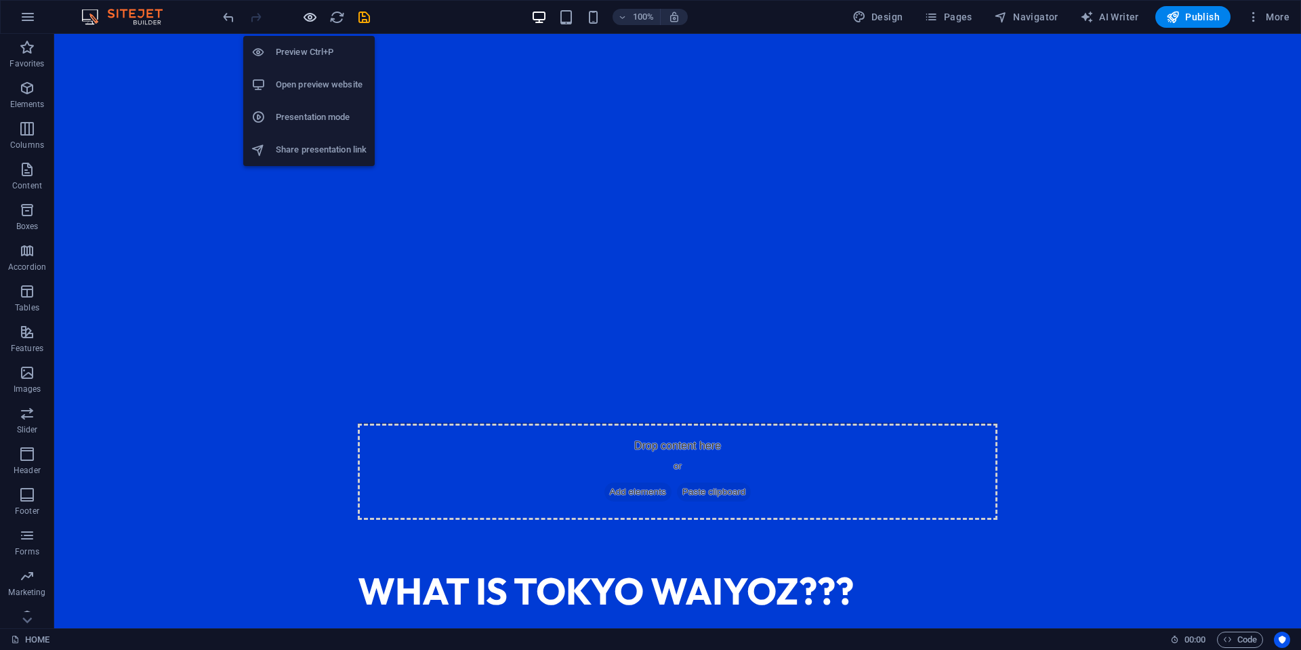
click at [311, 22] on icon "button" at bounding box center [310, 17] width 16 height 16
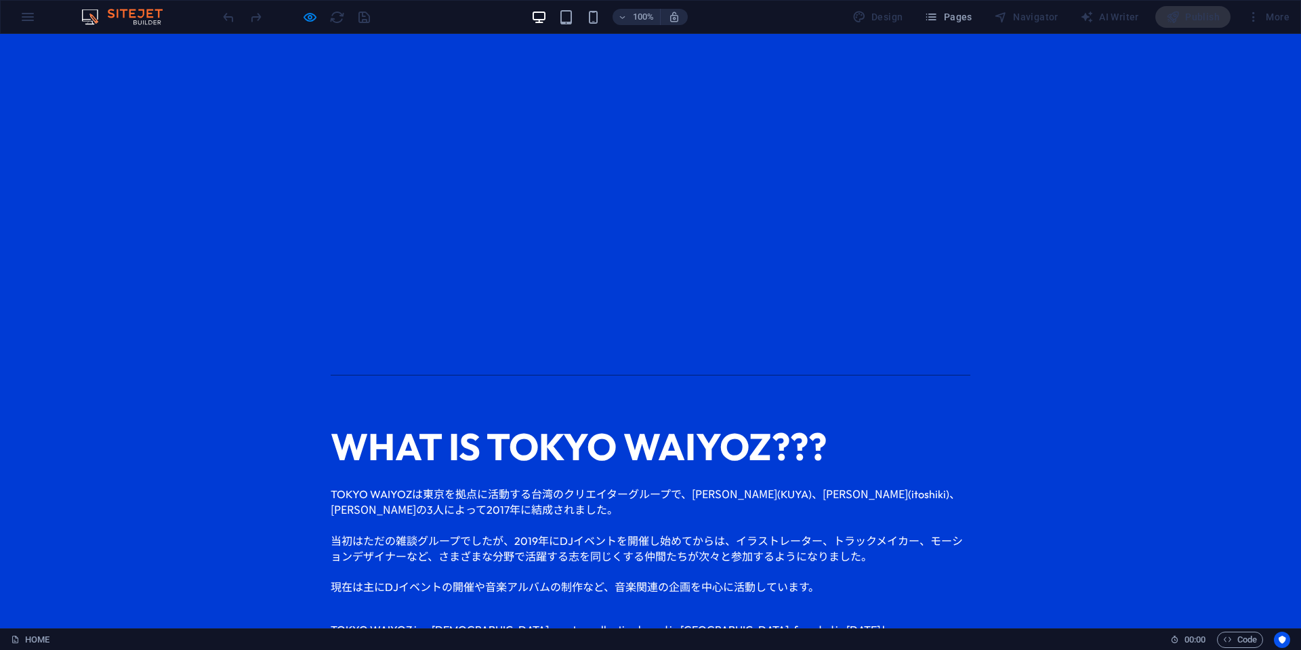
click at [318, 18] on div at bounding box center [296, 17] width 152 height 22
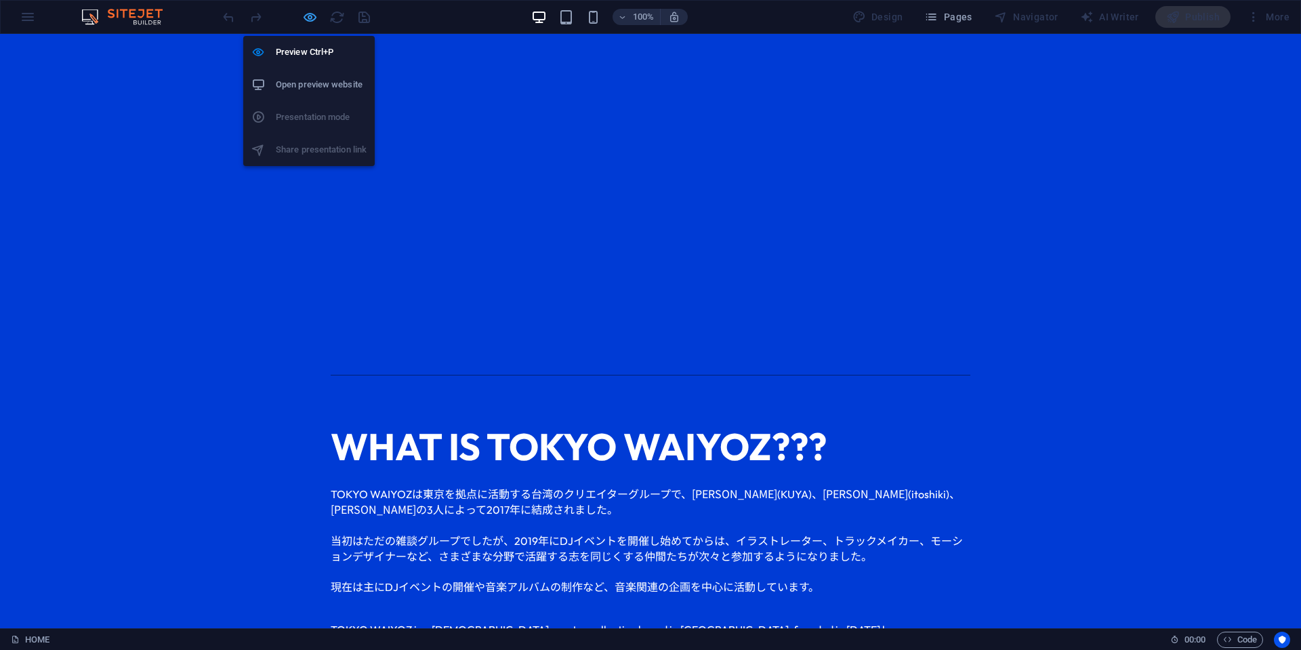
click at [316, 18] on icon "button" at bounding box center [310, 17] width 16 height 16
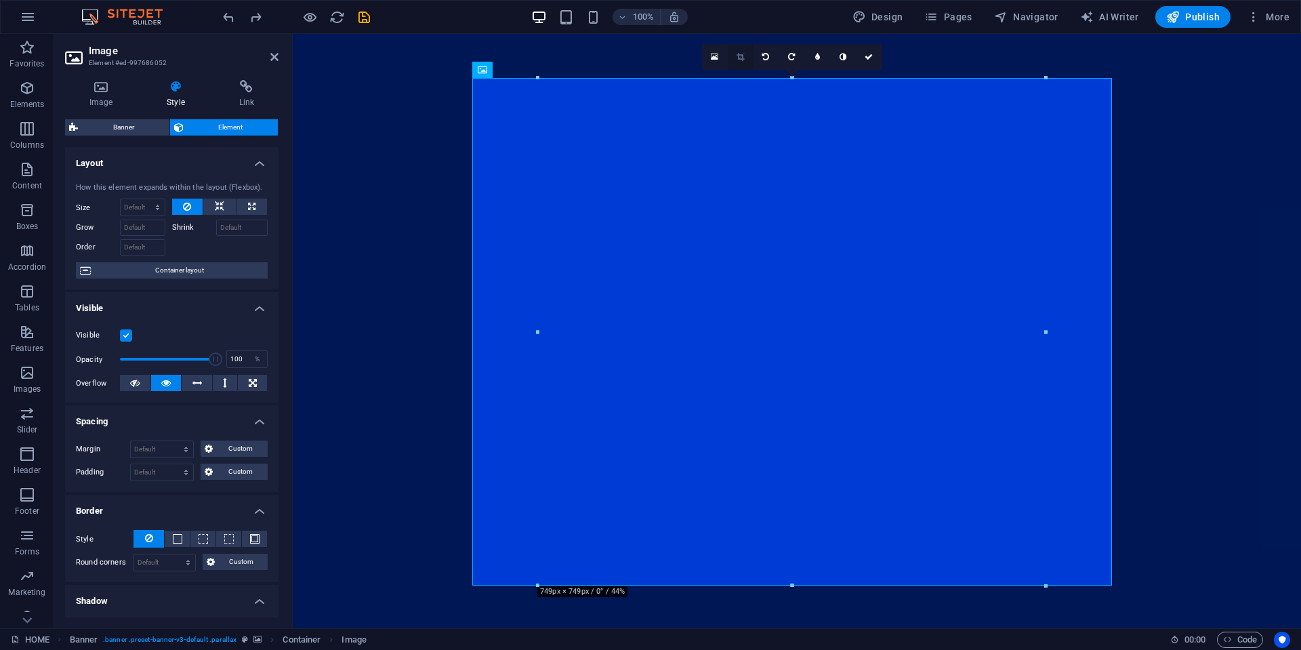
click at [741, 54] on icon at bounding box center [740, 57] width 7 height 8
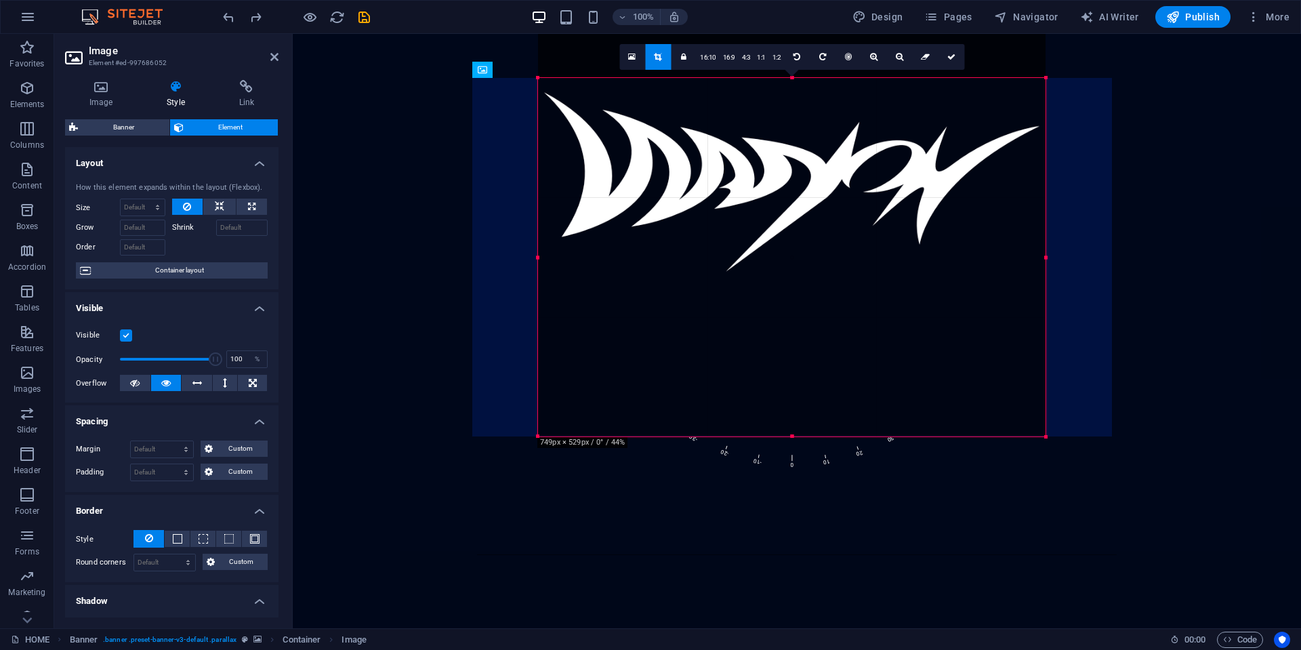
drag, startPoint x: 793, startPoint y: 77, endPoint x: 792, endPoint y: 226, distance: 149.8
click at [792, 226] on div "180 170 160 150 140 130 120 110 100 90 80 70 60 50 40 30 20 10 0 -10 -20 -30 -4…" at bounding box center [792, 257] width 508 height 358
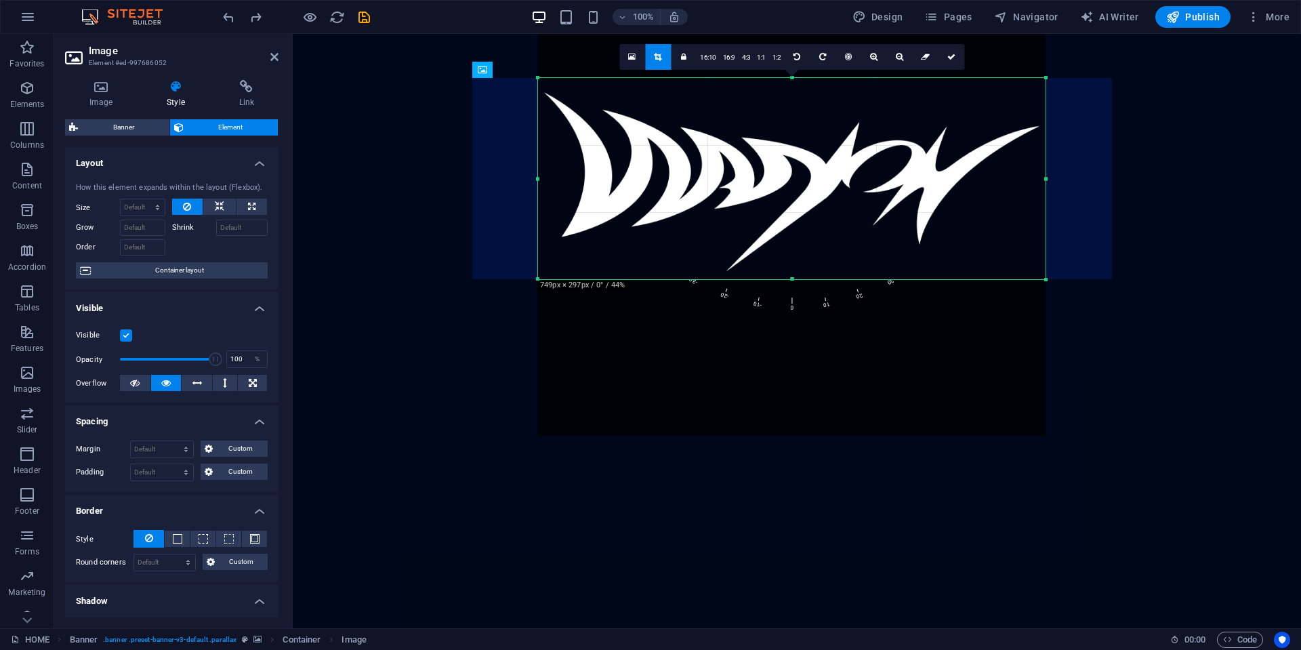
drag, startPoint x: 793, startPoint y: 436, endPoint x: 793, endPoint y: 279, distance: 156.5
click at [793, 279] on div at bounding box center [792, 279] width 508 height 5
click at [942, 60] on link at bounding box center [951, 57] width 26 height 26
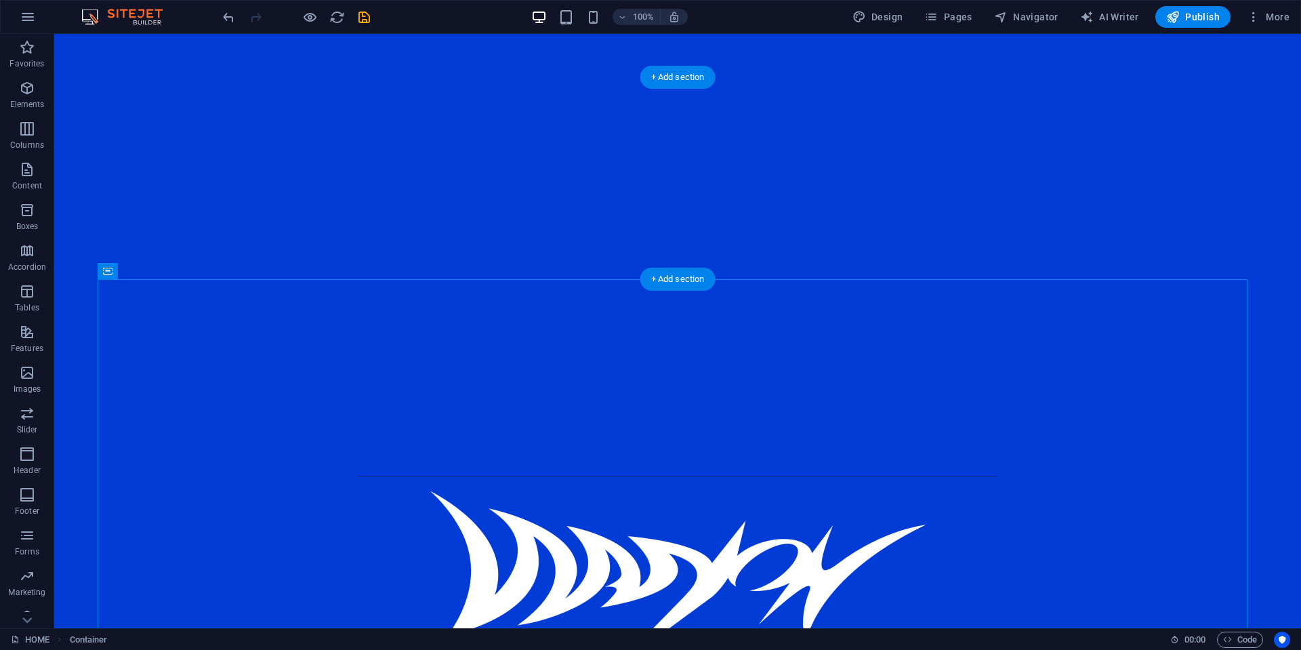
select select "%"
select select "banner"
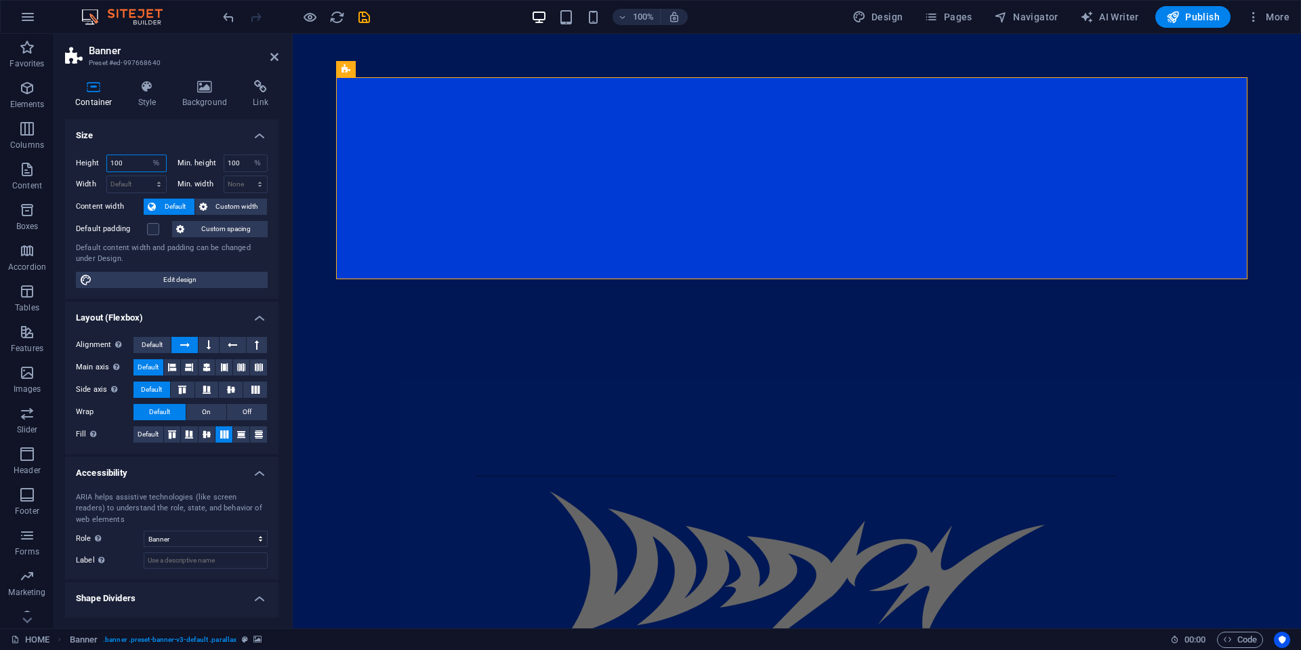
click at [141, 165] on input "100" at bounding box center [136, 163] width 59 height 16
click at [156, 164] on select "Default px rem % vh vw" at bounding box center [156, 163] width 19 height 16
select select "px"
click at [147, 155] on select "Default px rem % vh vw" at bounding box center [156, 163] width 19 height 16
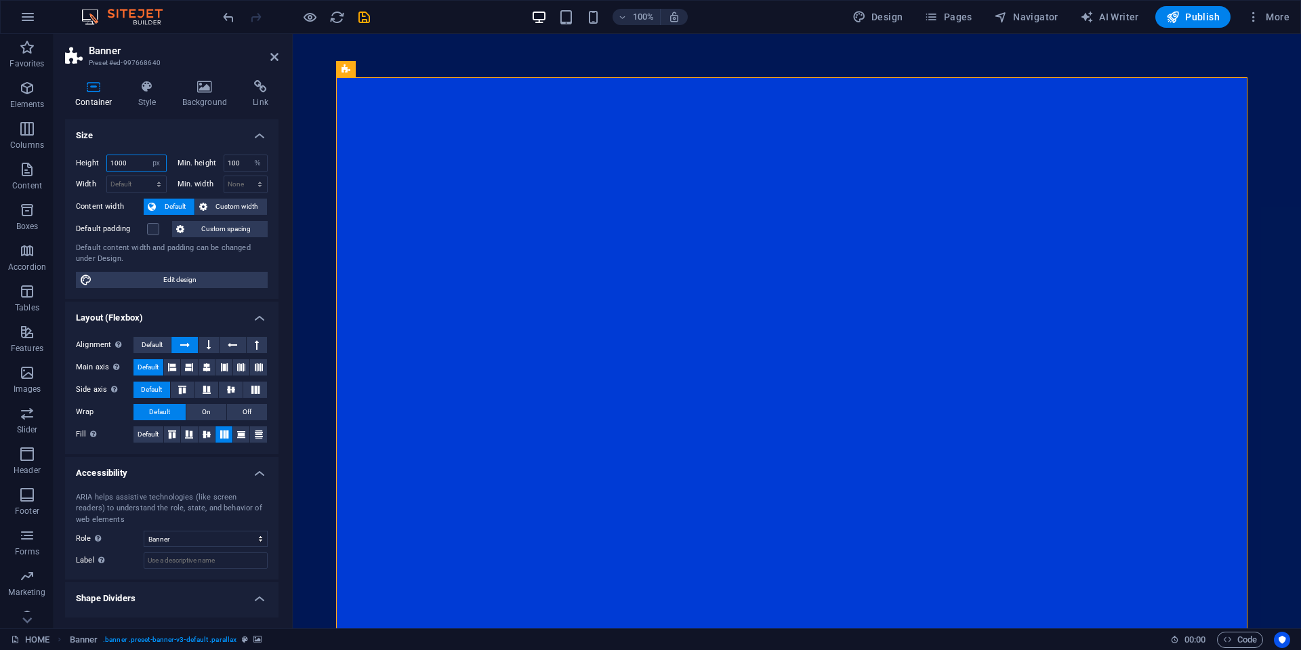
drag, startPoint x: 131, startPoint y: 166, endPoint x: 103, endPoint y: 167, distance: 27.8
click at [103, 167] on div "Height 1000 Default px rem % vh vw" at bounding box center [121, 163] width 91 height 18
click at [140, 165] on input "1000" at bounding box center [136, 163] width 59 height 16
drag, startPoint x: 127, startPoint y: 167, endPoint x: 73, endPoint y: 165, distance: 53.6
click at [73, 165] on div "Height 1000 Default px rem % vh vw Min. height 100 None px rem % vh vw Width De…" at bounding box center [171, 221] width 213 height 155
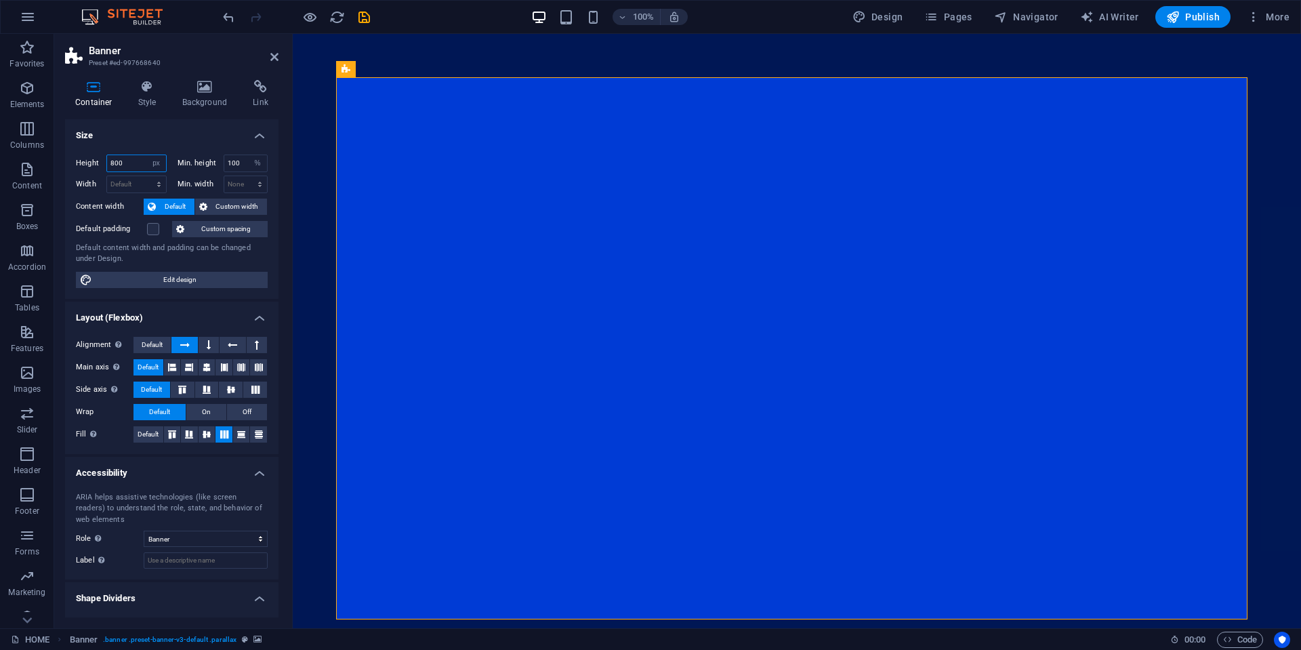
drag, startPoint x: 128, startPoint y: 161, endPoint x: 60, endPoint y: 159, distance: 68.5
click at [60, 159] on div "Container Style Background Link Size Height 800 Default px rem % vh vw Min. hei…" at bounding box center [171, 348] width 235 height 559
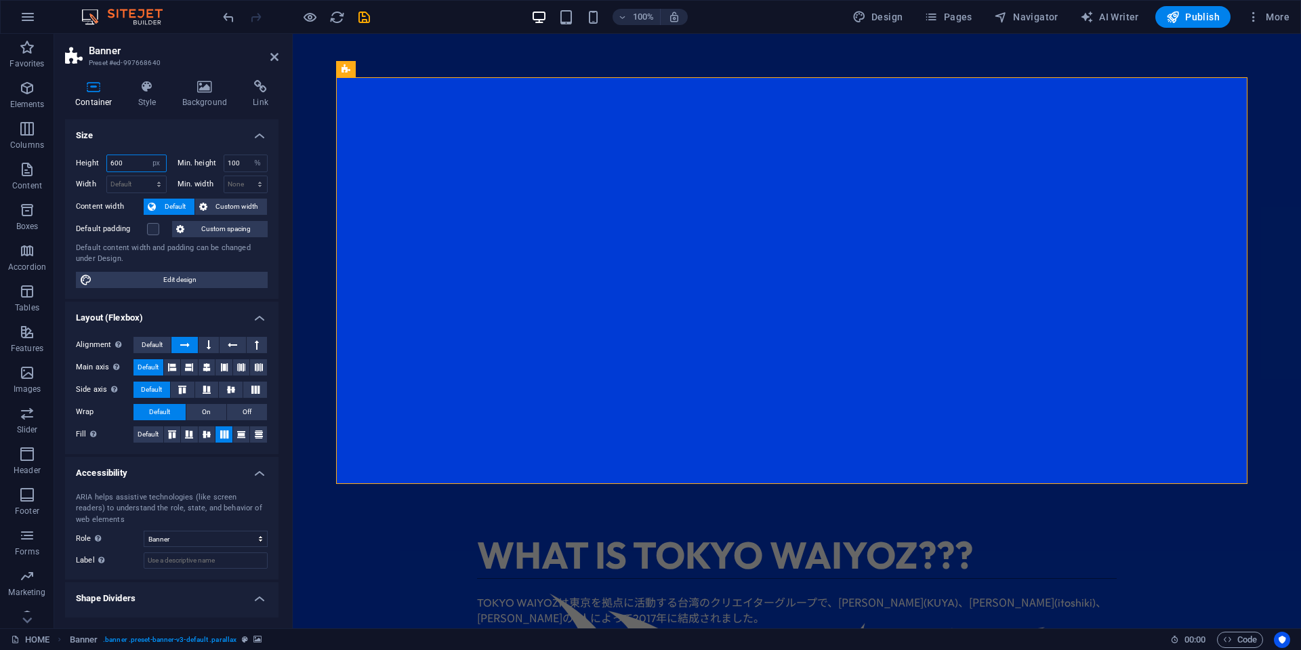
click at [114, 164] on input "600" at bounding box center [136, 163] width 59 height 16
type input "700"
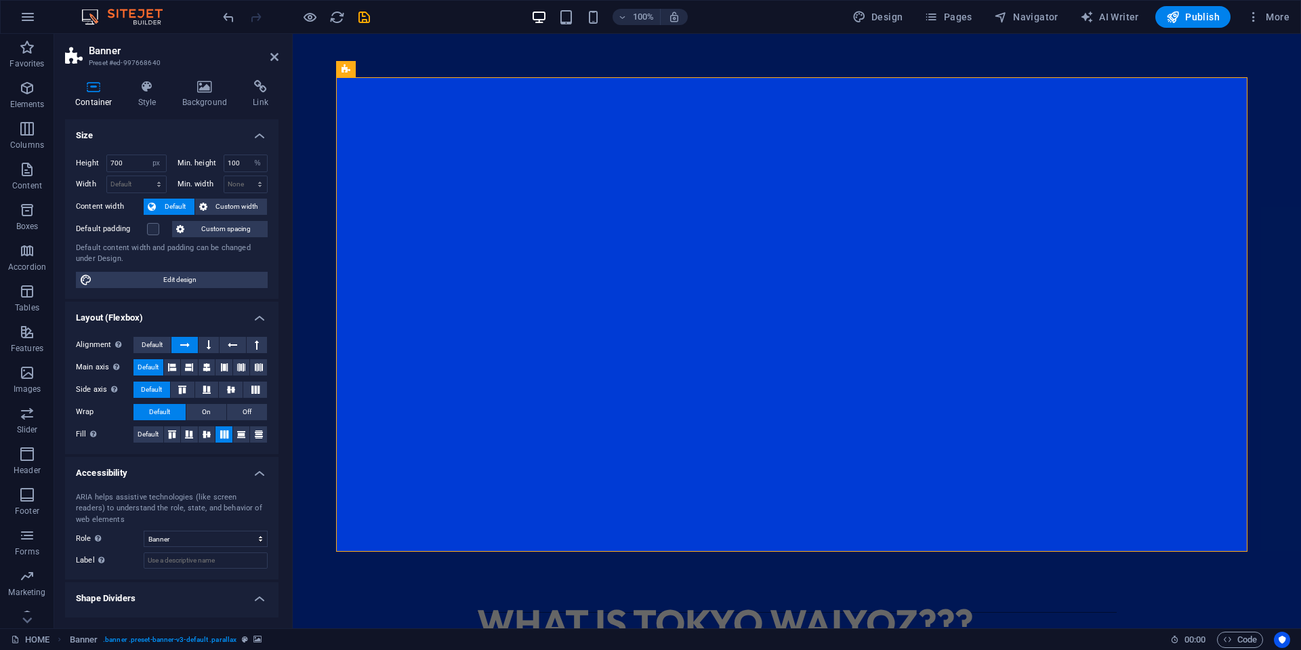
click at [367, 20] on icon "save" at bounding box center [364, 17] width 16 height 16
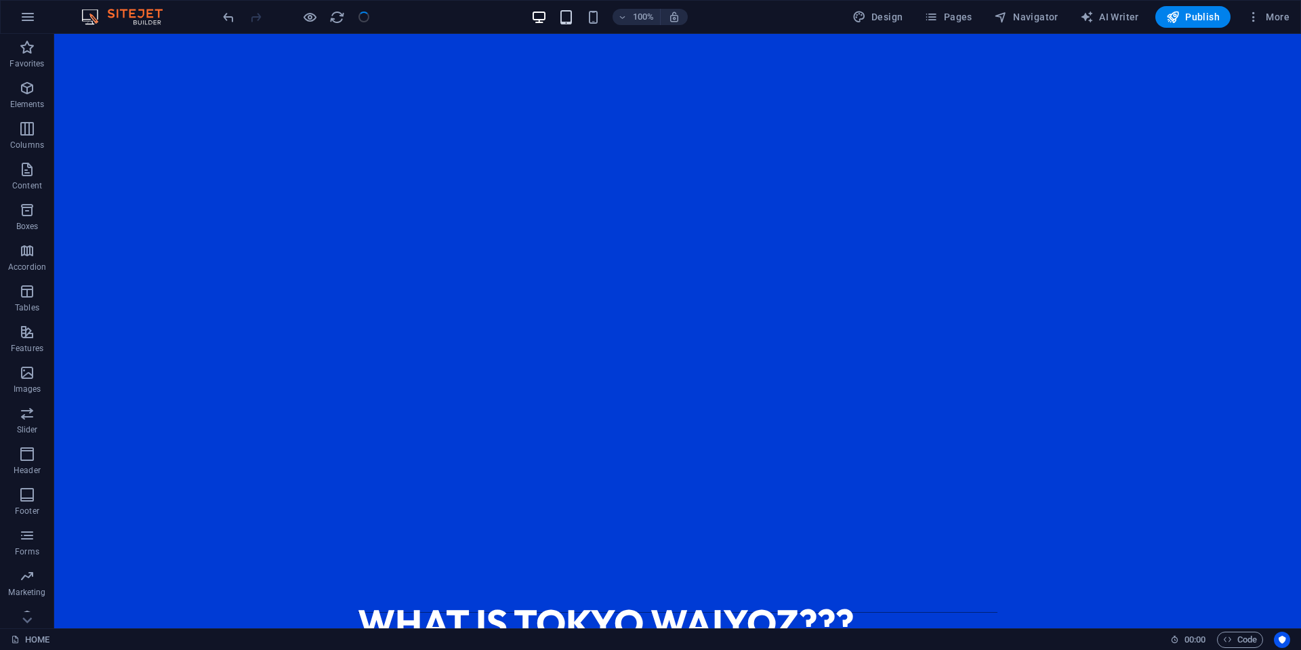
click at [568, 18] on icon "button" at bounding box center [566, 17] width 16 height 16
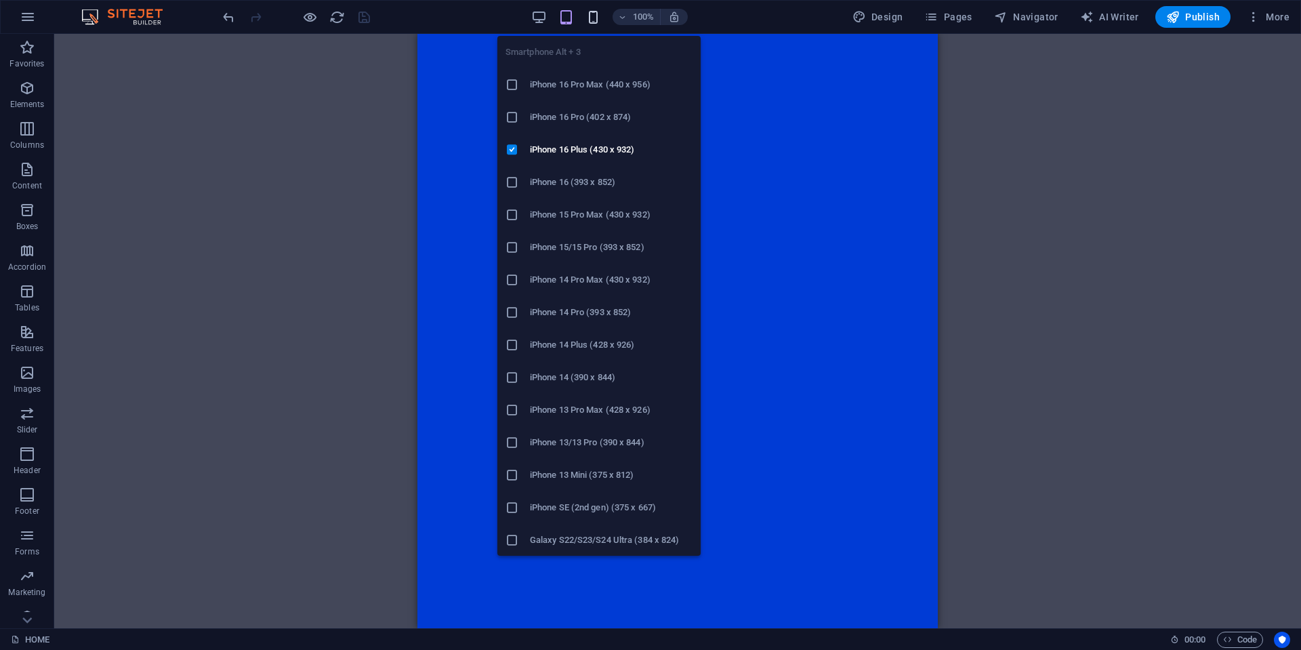
click at [592, 18] on icon "button" at bounding box center [593, 17] width 16 height 16
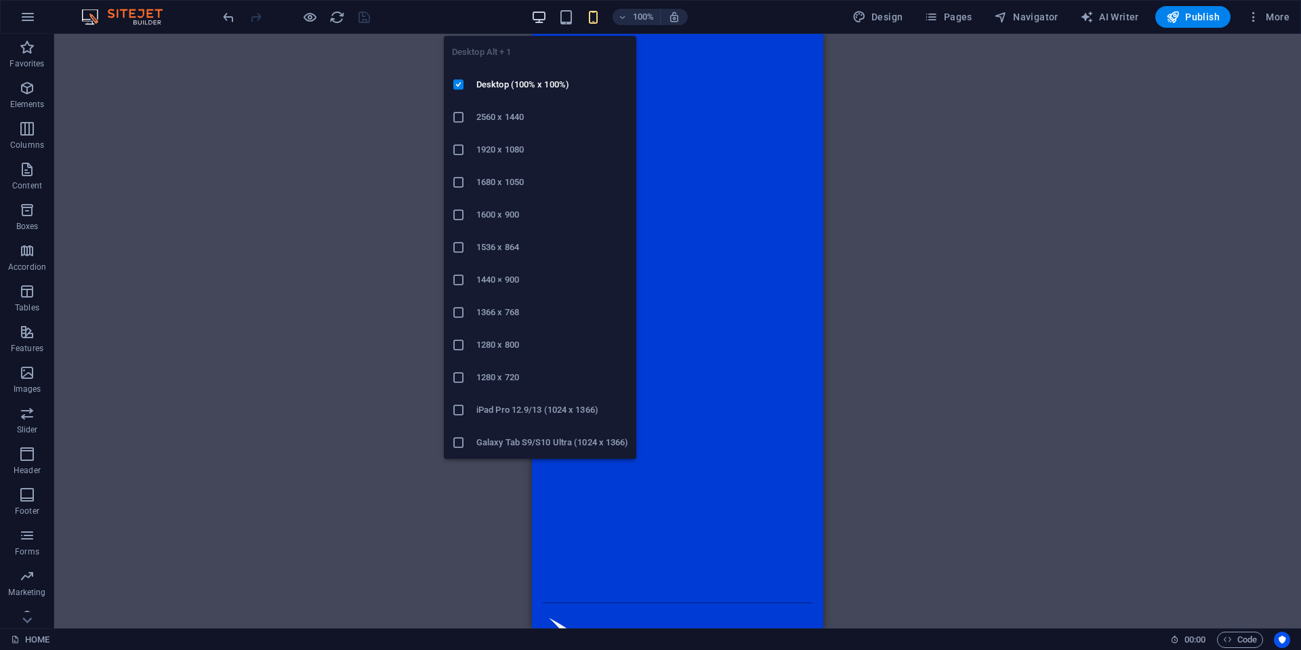
click at [540, 18] on icon "button" at bounding box center [539, 17] width 16 height 16
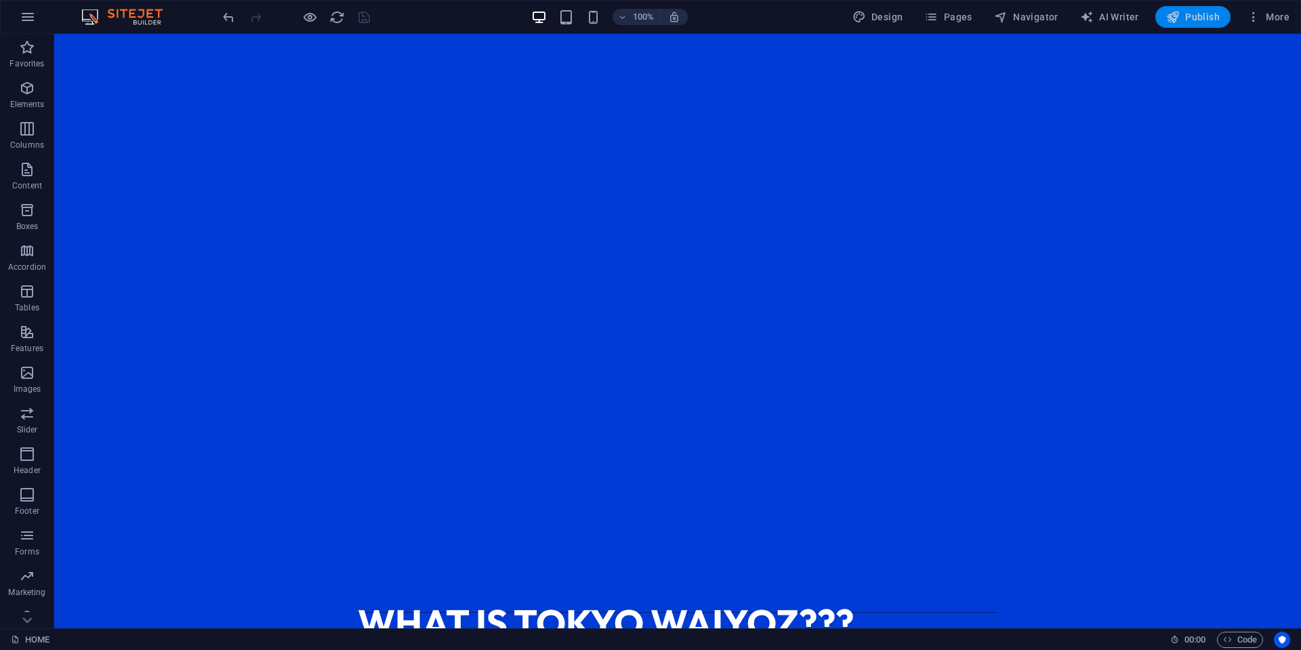
click at [1201, 14] on span "Publish" at bounding box center [1193, 17] width 54 height 14
